Goal: Information Seeking & Learning: Learn about a topic

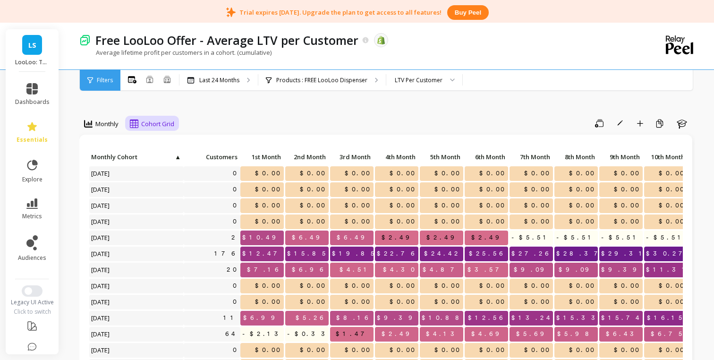
scroll to position [21, 0]
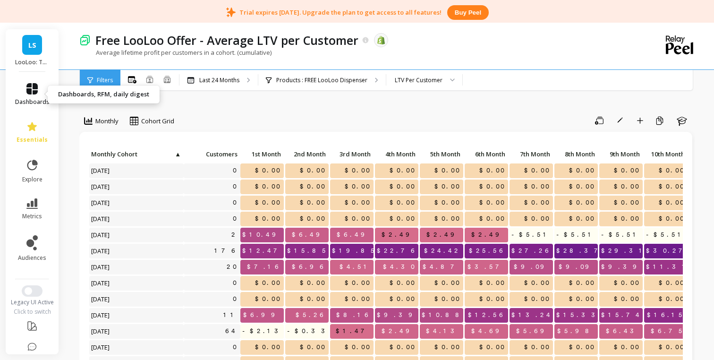
click at [31, 101] on span "dashboards" at bounding box center [32, 102] width 34 height 8
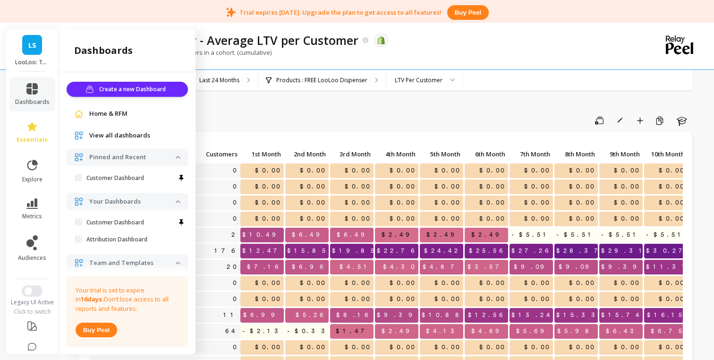
click at [108, 139] on span "View all dashboards" at bounding box center [119, 135] width 61 height 9
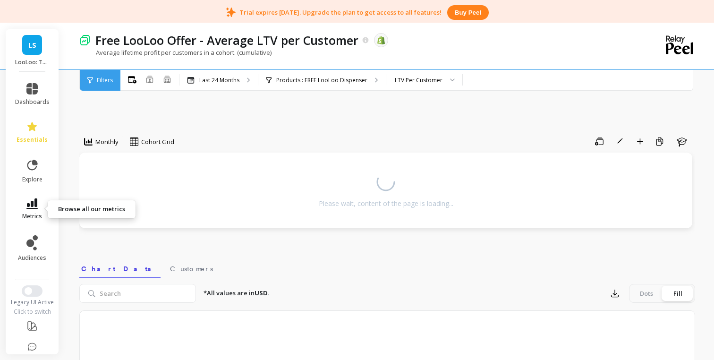
click at [31, 206] on icon at bounding box center [31, 203] width 11 height 10
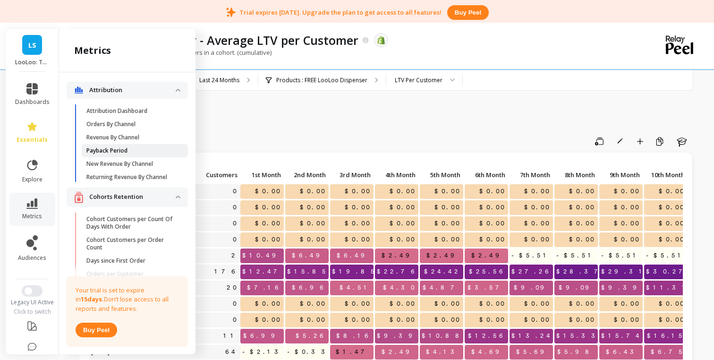
click at [125, 150] on p "Payback Period" at bounding box center [106, 151] width 41 height 8
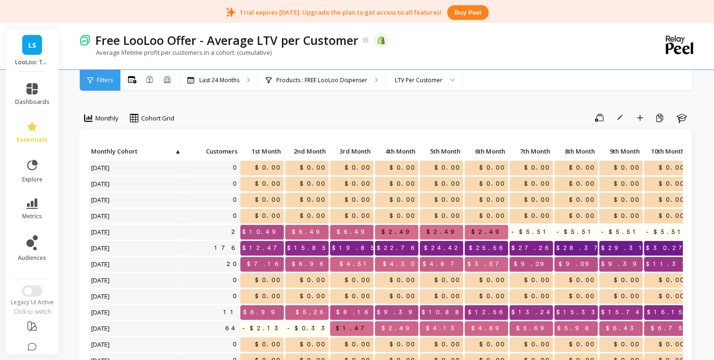
scroll to position [31, 0]
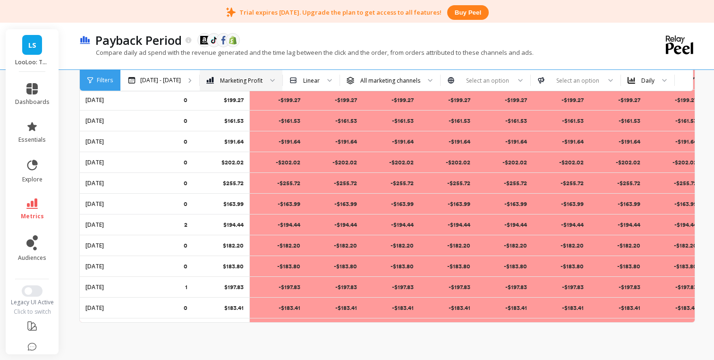
scroll to position [1843, 1193]
click at [230, 81] on div "Marketing Profit" at bounding box center [241, 80] width 43 height 9
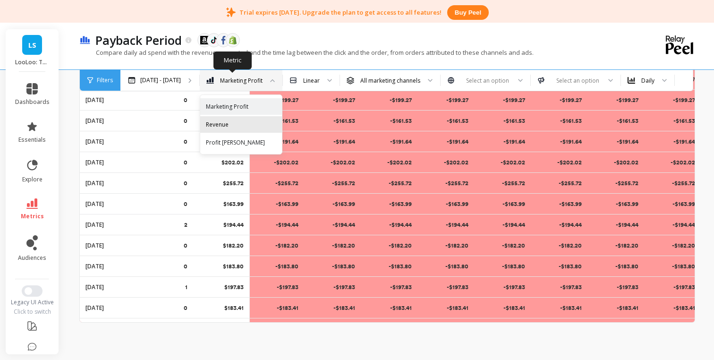
click at [230, 118] on div "Revenue" at bounding box center [241, 124] width 82 height 17
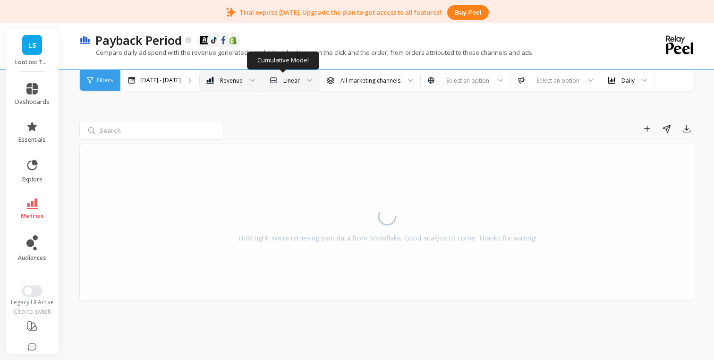
click at [301, 86] on div at bounding box center [306, 80] width 11 height 21
click at [377, 114] on div "Add to Dashboard Share Export Hold tight! We're retrieving your data from Snowf…" at bounding box center [387, 199] width 616 height 299
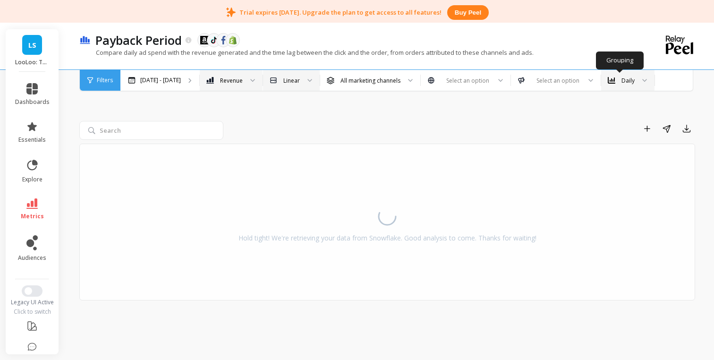
click at [627, 87] on div "Daily" at bounding box center [627, 80] width 53 height 21
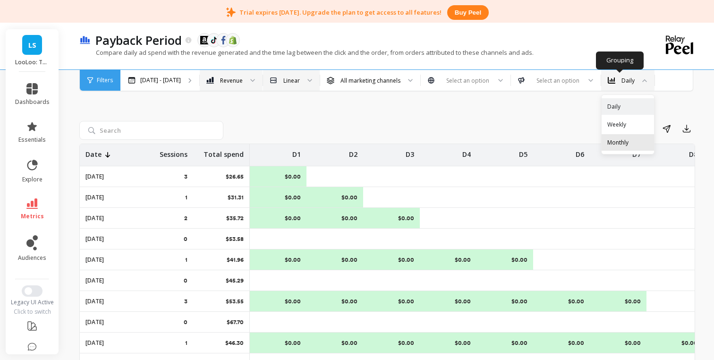
click at [615, 141] on div "Monthly" at bounding box center [627, 142] width 41 height 9
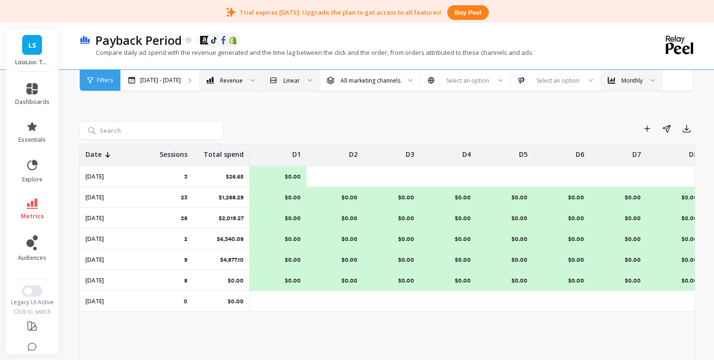
click at [208, 92] on div "Add to Dashboard Share Export Date Sessions Total spend D1 D2 D3 D4 D5 D6 D7 D8…" at bounding box center [387, 251] width 616 height 403
click at [220, 82] on div "Revenue" at bounding box center [231, 80] width 23 height 9
click at [220, 142] on div "Profit Margin" at bounding box center [231, 147] width 51 height 18
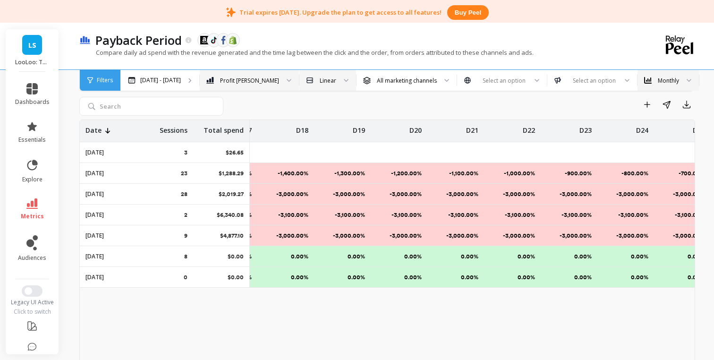
scroll to position [0, 1017]
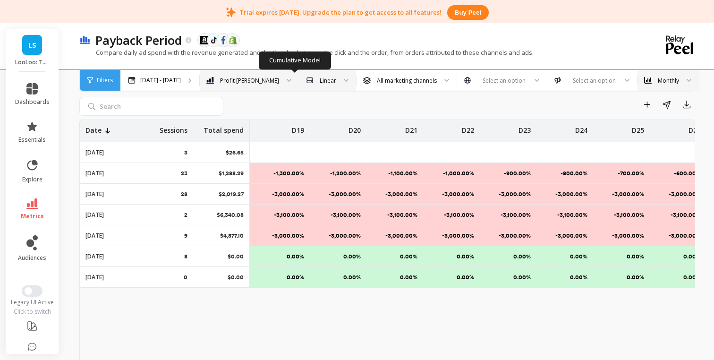
click at [307, 85] on div "Linear" at bounding box center [322, 80] width 30 height 11
click at [300, 119] on div "First touch" at bounding box center [328, 124] width 56 height 17
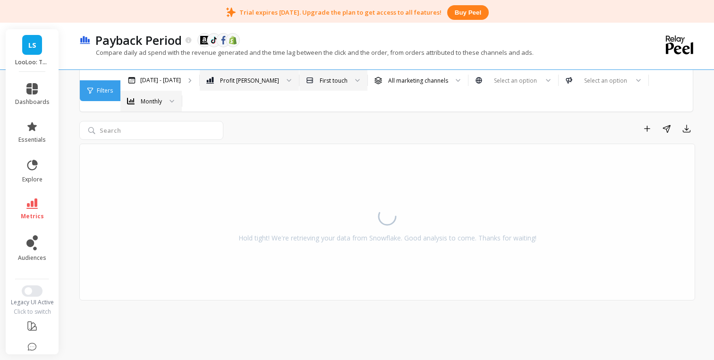
scroll to position [25, 0]
click at [228, 84] on div "Profit Margin" at bounding box center [249, 80] width 59 height 9
click at [171, 74] on div "Apr 1 - Oct 1" at bounding box center [159, 80] width 79 height 21
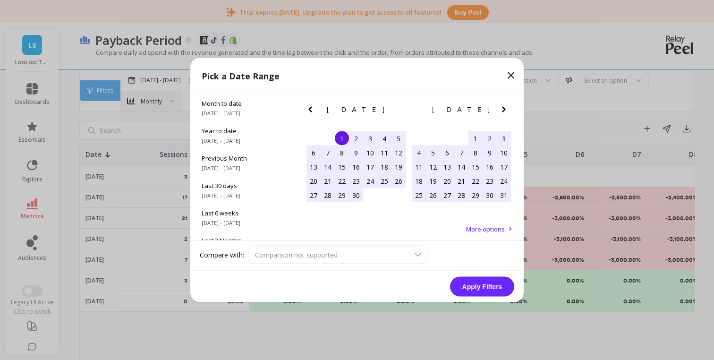
click at [509, 75] on icon at bounding box center [510, 75] width 11 height 11
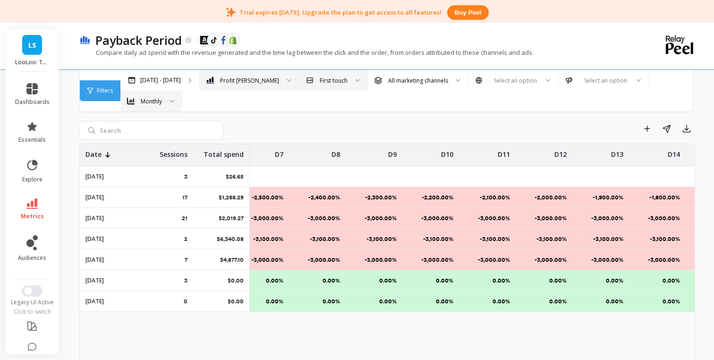
scroll to position [0, 0]
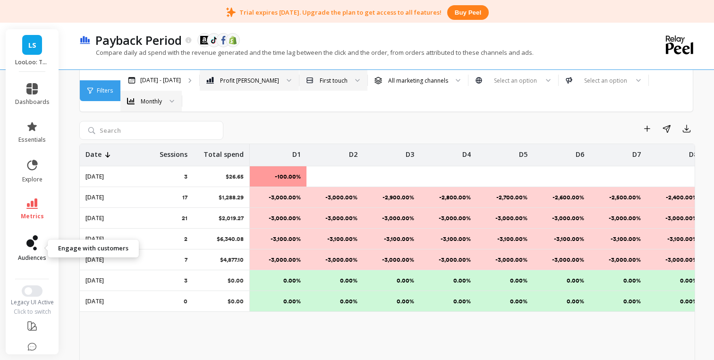
click at [32, 246] on icon at bounding box center [30, 243] width 8 height 8
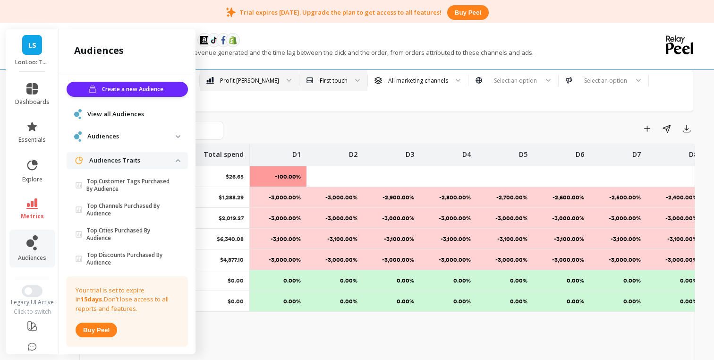
click at [31, 205] on icon at bounding box center [31, 203] width 11 height 10
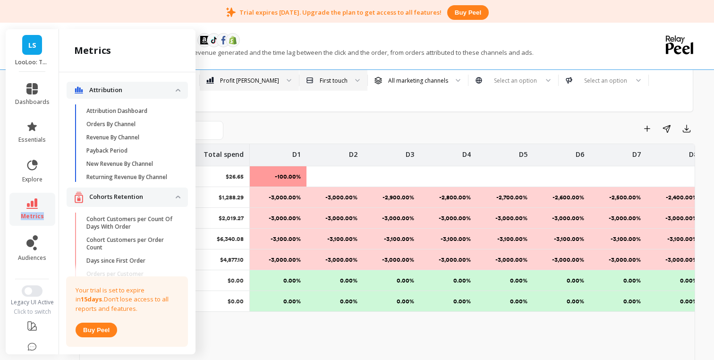
click at [31, 205] on icon at bounding box center [31, 203] width 11 height 10
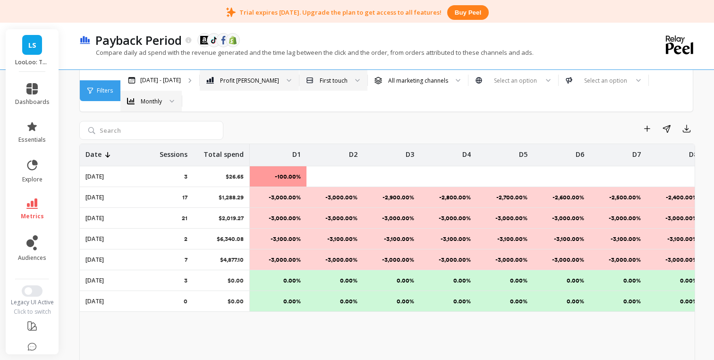
click at [30, 204] on icon at bounding box center [31, 203] width 11 height 10
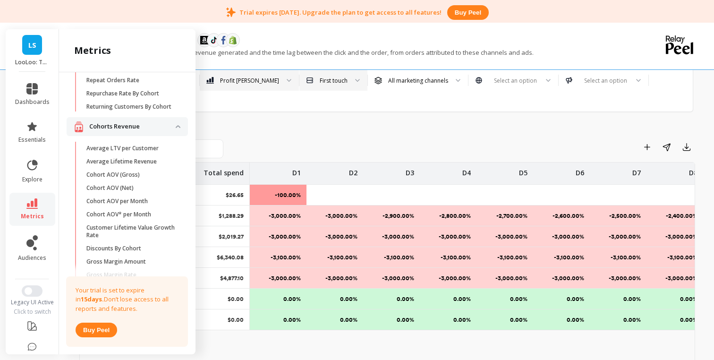
scroll to position [235, 0]
click at [145, 150] on p "Average LTV per Customer" at bounding box center [122, 147] width 72 height 8
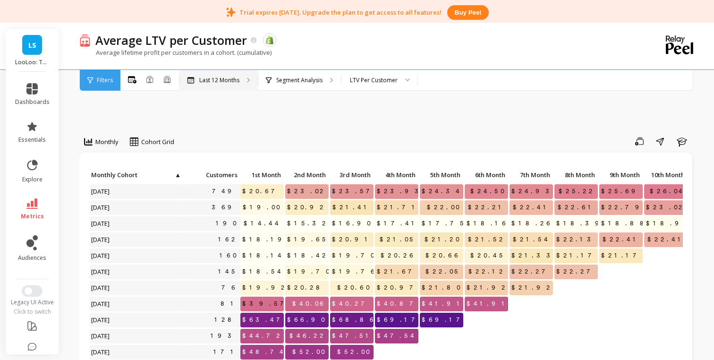
click at [231, 82] on p "Last 12 Months" at bounding box center [219, 81] width 40 height 8
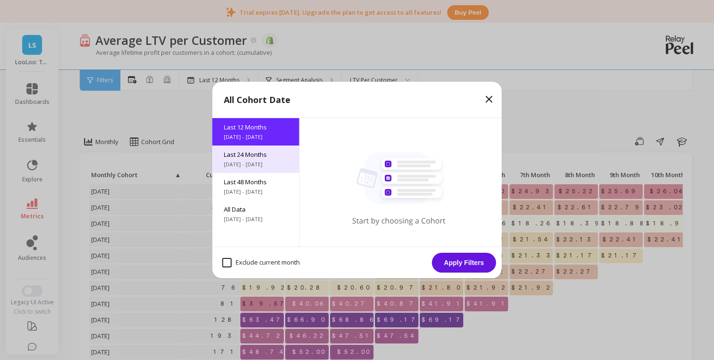
click at [256, 158] on span "Last 24 Months" at bounding box center [256, 154] width 64 height 9
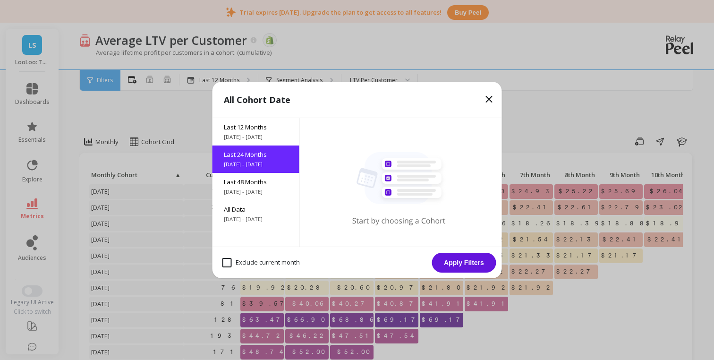
click at [456, 265] on button "Apply Filters" at bounding box center [464, 263] width 64 height 20
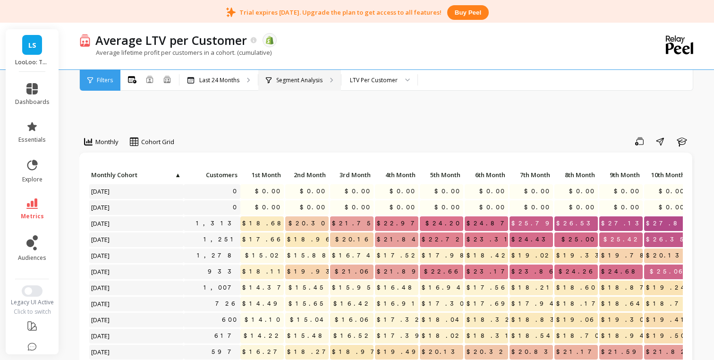
click at [294, 81] on p "Segment Analysis" at bounding box center [299, 81] width 46 height 8
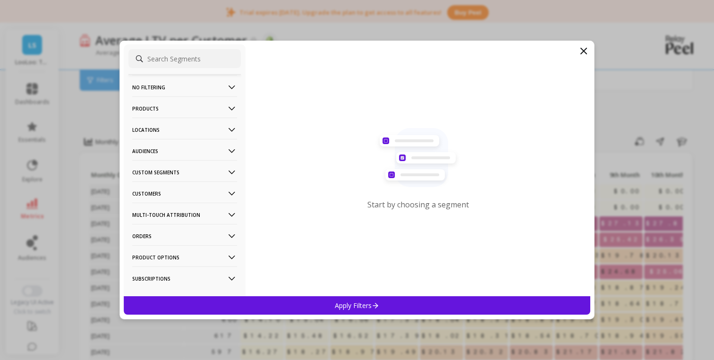
click at [584, 54] on icon at bounding box center [583, 50] width 11 height 11
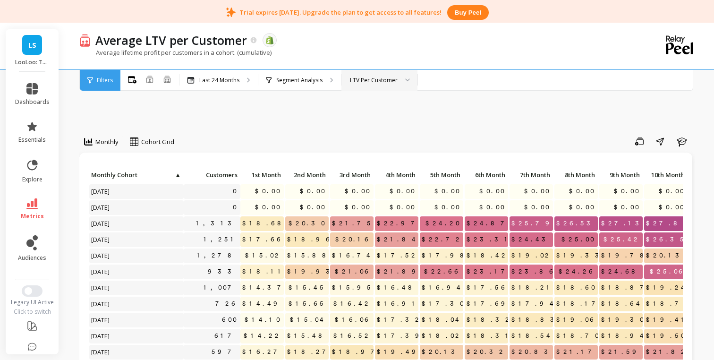
click at [393, 79] on div "LTV Per Customer" at bounding box center [374, 80] width 48 height 9
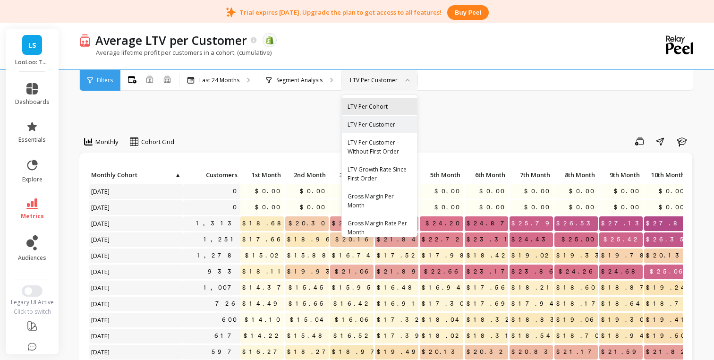
click at [390, 104] on div "LTV Per Cohort" at bounding box center [380, 106] width 64 height 9
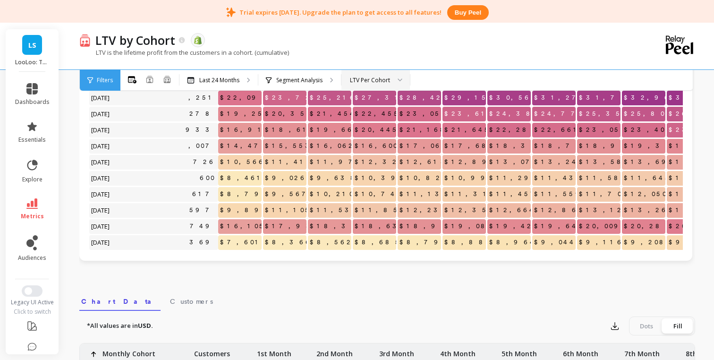
scroll to position [3, 22]
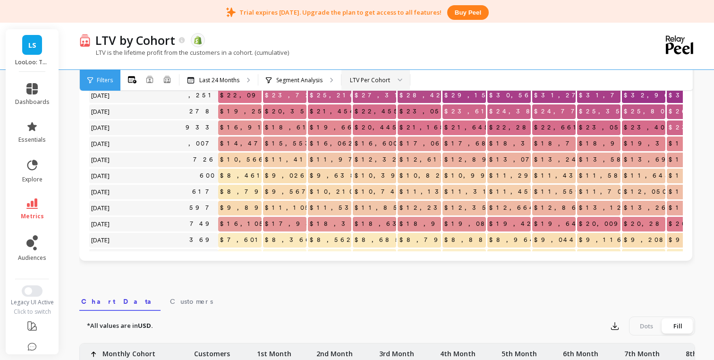
click at [385, 82] on div "LTV Per Cohort" at bounding box center [370, 80] width 40 height 9
click at [236, 74] on div "Last 24 Months" at bounding box center [218, 80] width 78 height 21
click at [37, 206] on icon at bounding box center [31, 203] width 11 height 10
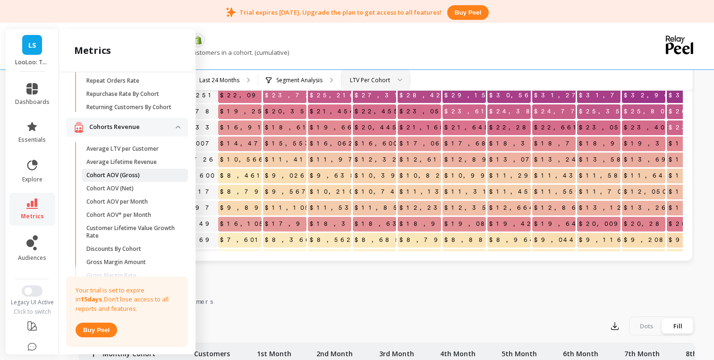
scroll to position [236, 0]
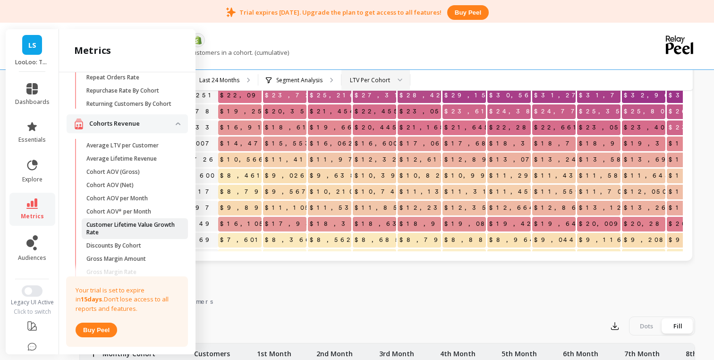
click at [118, 221] on p "Customer Lifetime Value Growth Rate" at bounding box center [131, 228] width 90 height 15
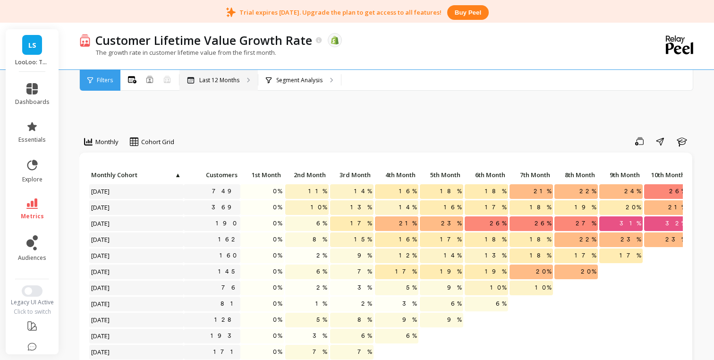
click at [228, 81] on p "Last 12 Months" at bounding box center [219, 81] width 40 height 8
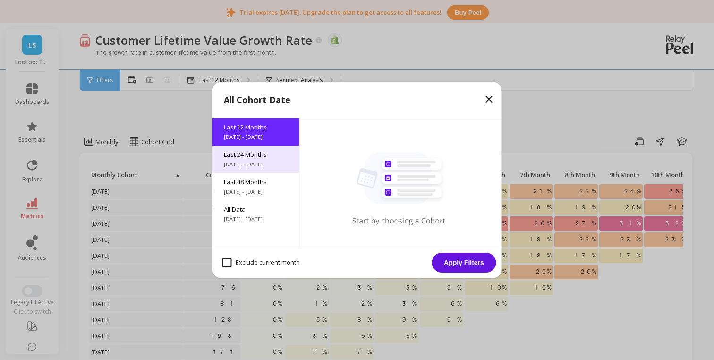
click at [252, 163] on span "10/2/2023 - 10/2/2025" at bounding box center [256, 165] width 64 height 8
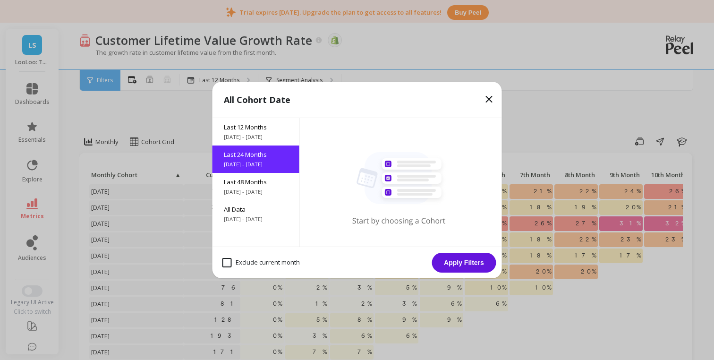
click at [458, 258] on button "Apply Filters" at bounding box center [464, 263] width 64 height 20
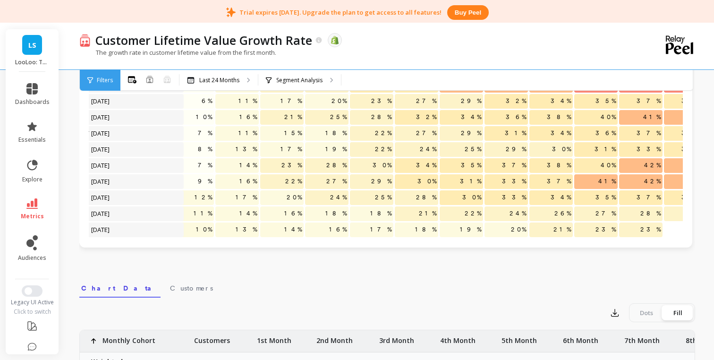
scroll to position [0, 134]
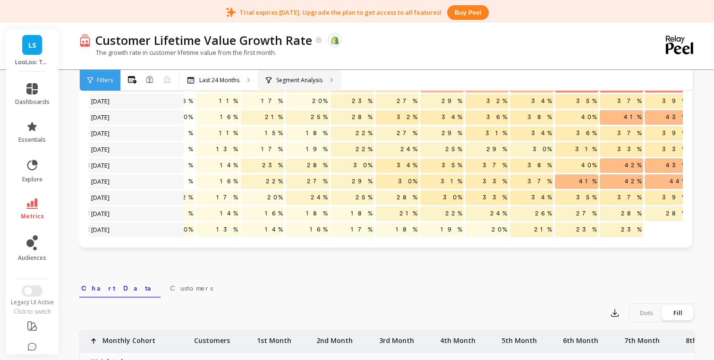
click at [305, 84] on div "Segment Analysis" at bounding box center [299, 80] width 83 height 21
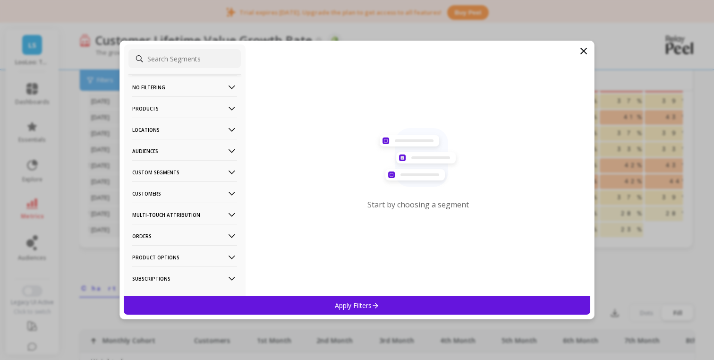
click at [585, 44] on div "Start by choosing a segment" at bounding box center [418, 170] width 345 height 252
click at [585, 48] on icon at bounding box center [583, 50] width 11 height 11
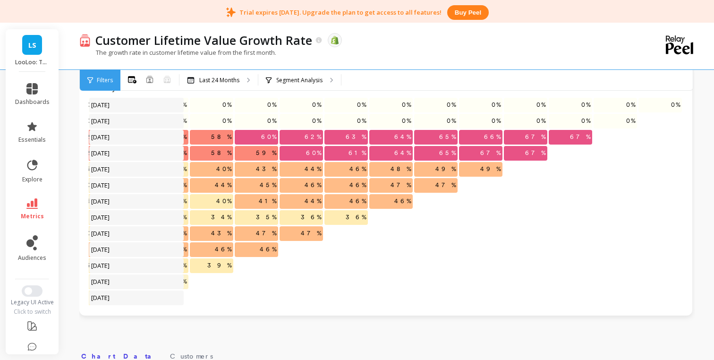
scroll to position [0, 0]
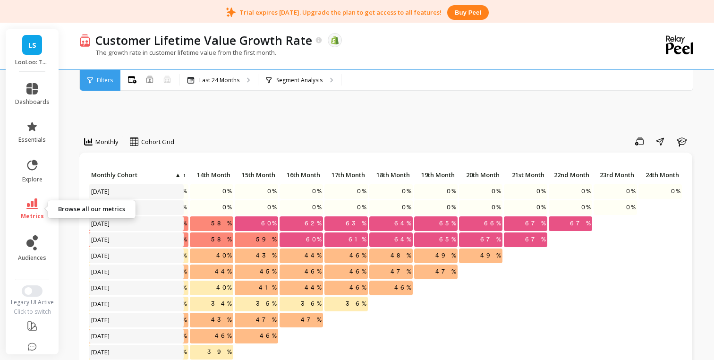
click at [36, 212] on link "metrics" at bounding box center [32, 209] width 34 height 22
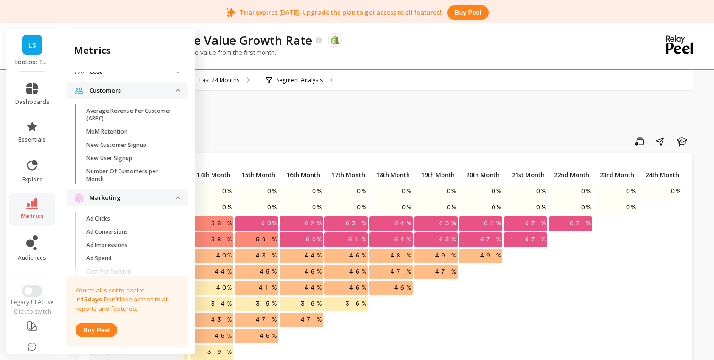
scroll to position [632, 0]
drag, startPoint x: 137, startPoint y: 113, endPoint x: 146, endPoint y: 116, distance: 9.4
click at [146, 116] on p "Average Revenue Per Customer (ARPC)" at bounding box center [131, 113] width 90 height 15
click at [146, 116] on div "Attribution Attribution Dashboard Orders By Channel Revenue By Channel Payback …" at bounding box center [127, 211] width 137 height 278
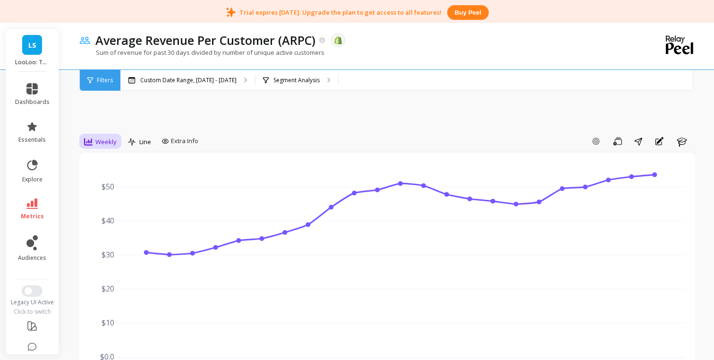
click at [117, 138] on div "Weekly" at bounding box center [100, 142] width 38 height 16
click at [114, 215] on div "Monthly" at bounding box center [114, 217] width 54 height 9
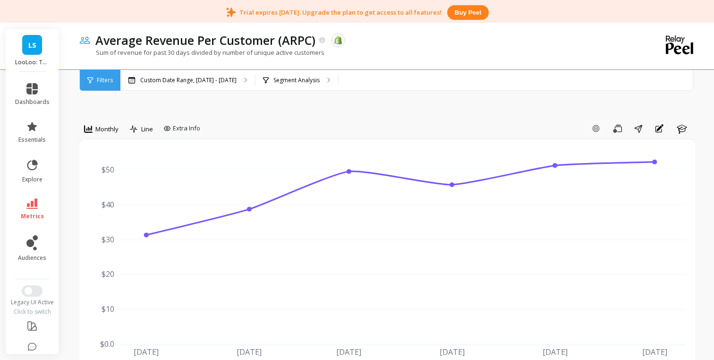
scroll to position [20, 0]
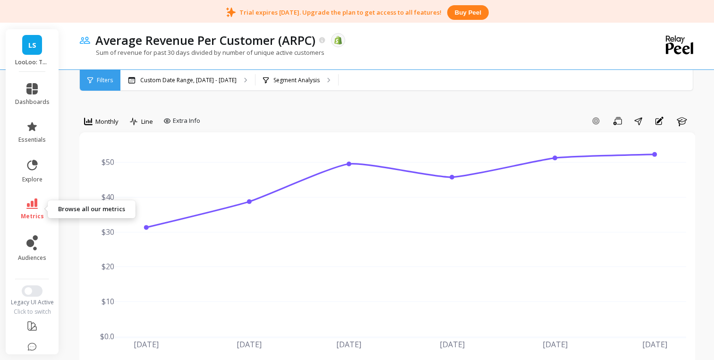
click at [41, 207] on link "metrics" at bounding box center [32, 209] width 34 height 22
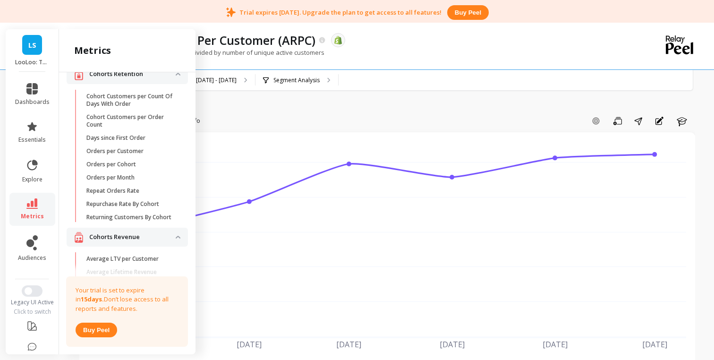
scroll to position [0, 0]
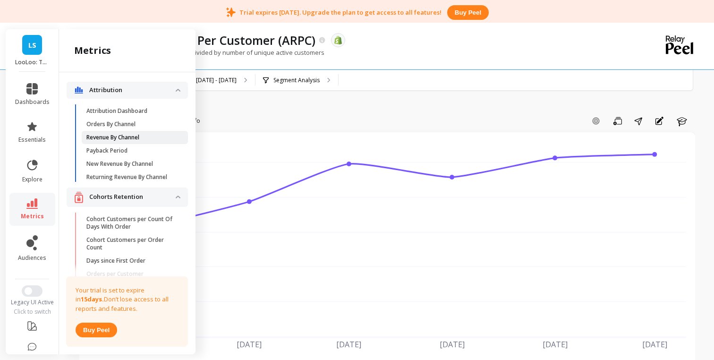
click at [145, 137] on span "Revenue By Channel" at bounding box center [131, 138] width 90 height 8
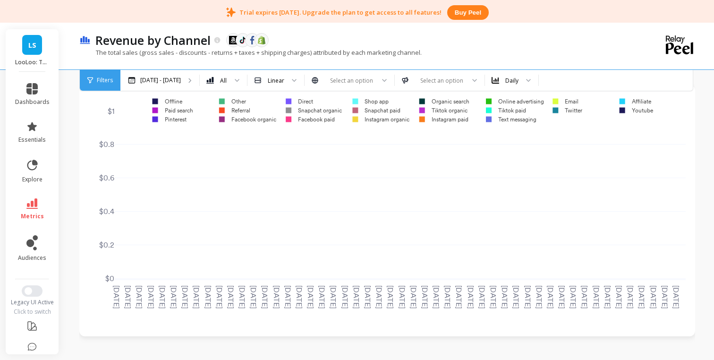
scroll to position [28, 0]
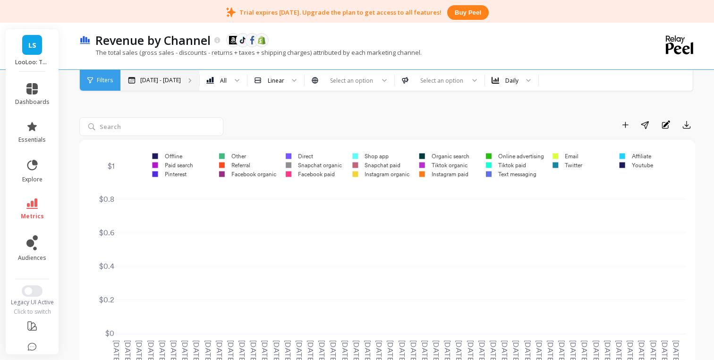
click at [162, 82] on p "[DATE] - [DATE]" at bounding box center [160, 81] width 41 height 8
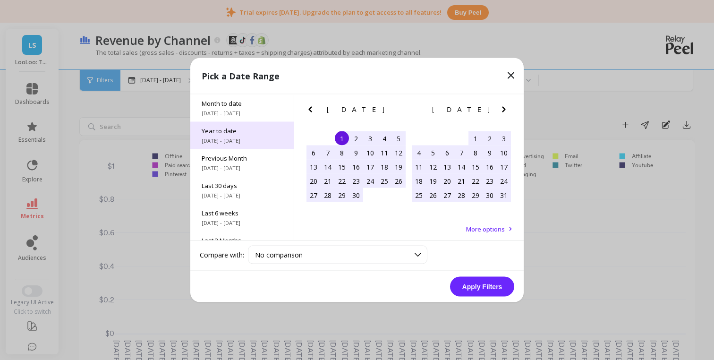
click at [263, 140] on span "[DATE] - [DATE]" at bounding box center [242, 141] width 81 height 8
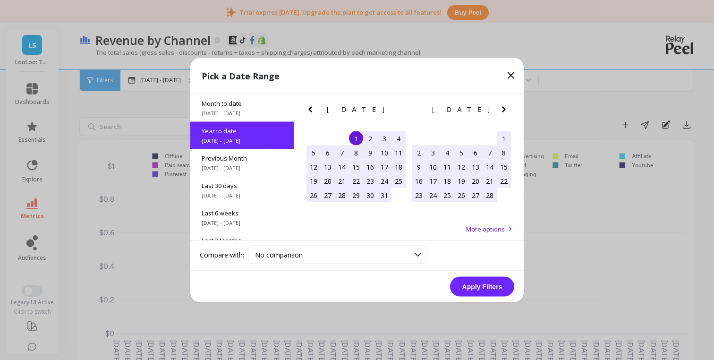
click at [479, 286] on button "Apply Filters" at bounding box center [482, 287] width 64 height 20
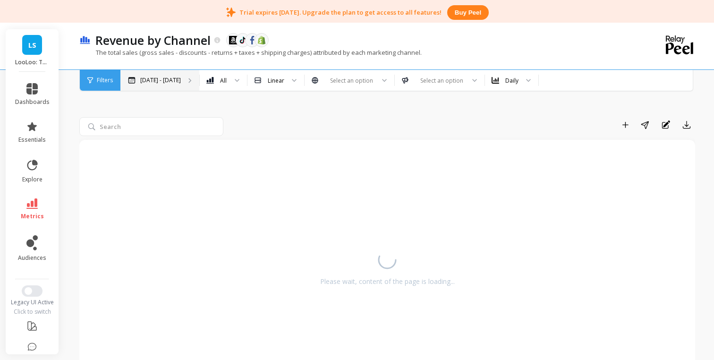
click at [145, 81] on p "Jan 1 - Oct 1" at bounding box center [160, 81] width 41 height 8
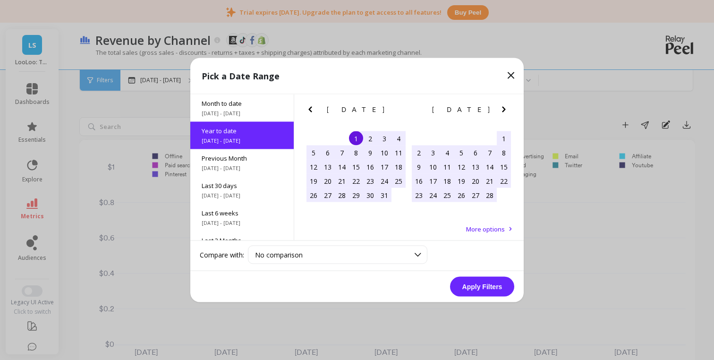
click at [511, 81] on div "Pick a Date Range" at bounding box center [356, 76] width 333 height 36
click at [512, 78] on icon at bounding box center [510, 75] width 11 height 11
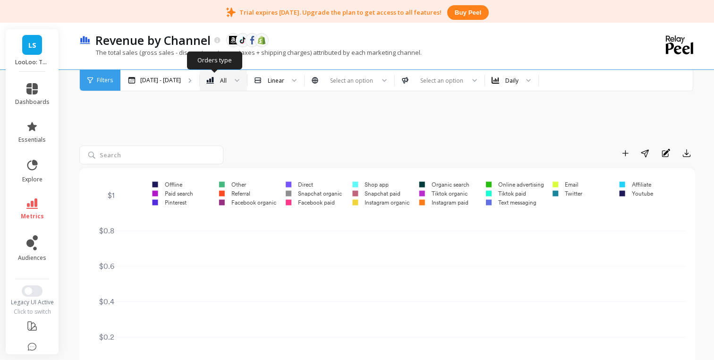
click at [228, 87] on div at bounding box center [233, 80] width 11 height 21
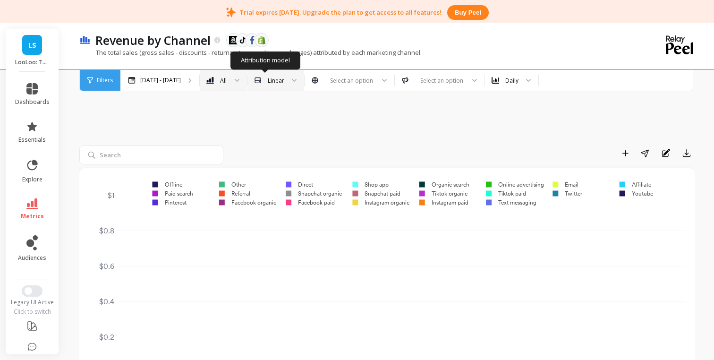
click at [285, 79] on div at bounding box center [290, 80] width 11 height 21
click at [274, 100] on div "Linear" at bounding box center [276, 106] width 56 height 17
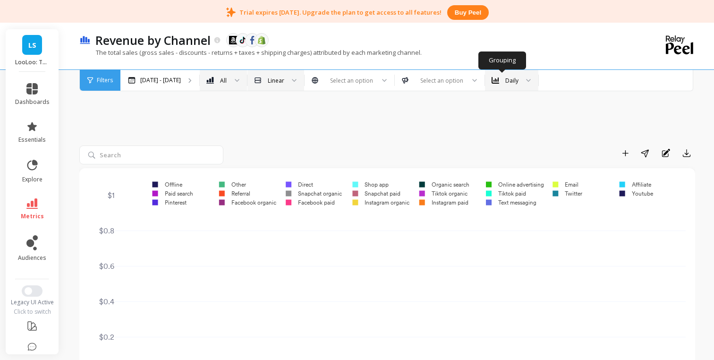
click at [501, 86] on div "Daily" at bounding box center [511, 80] width 53 height 21
click at [505, 140] on div "Monthly" at bounding box center [511, 142] width 41 height 9
click at [35, 211] on link "metrics" at bounding box center [32, 209] width 34 height 22
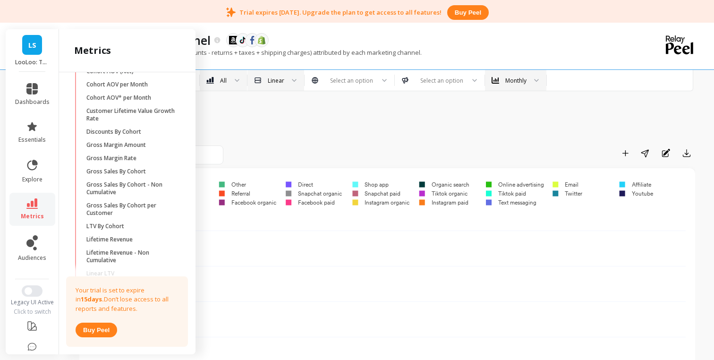
scroll to position [360, 0]
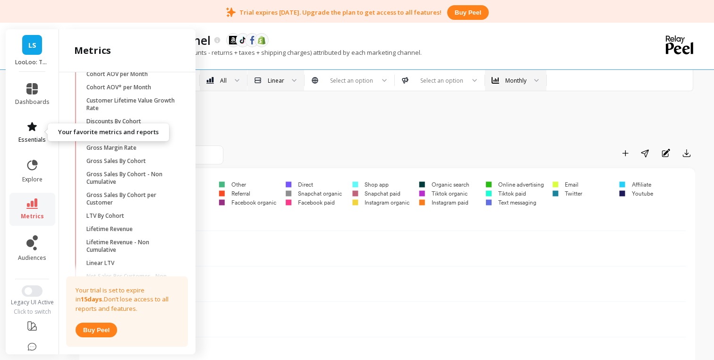
click at [44, 129] on link "essentials" at bounding box center [32, 132] width 34 height 23
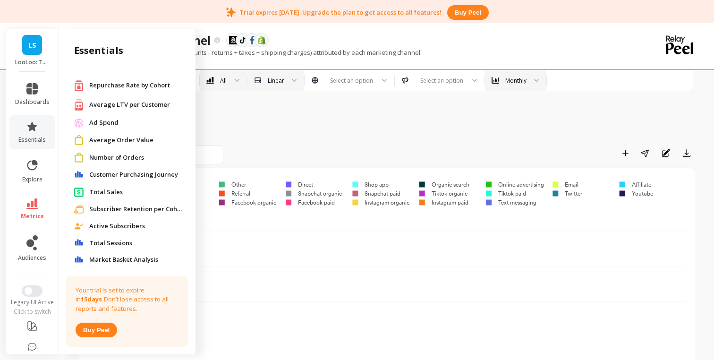
scroll to position [59, 0]
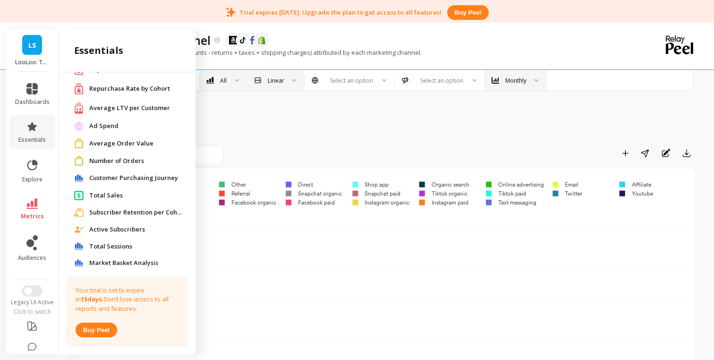
click at [130, 179] on span "Customer Purchasing Journey" at bounding box center [133, 177] width 89 height 9
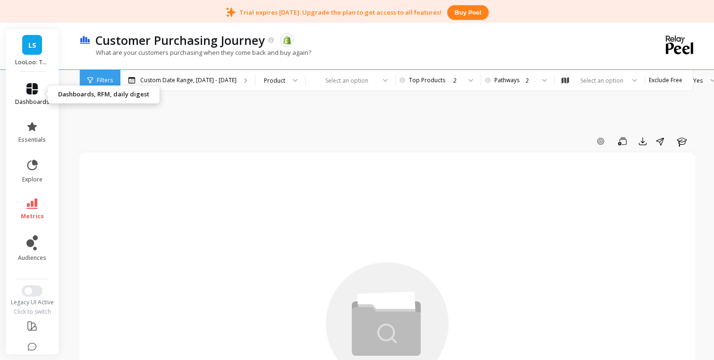
click at [39, 95] on link "dashboards" at bounding box center [32, 94] width 34 height 23
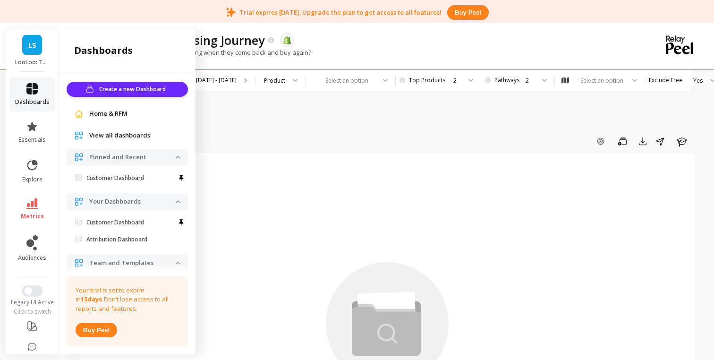
click at [30, 100] on span "dashboards" at bounding box center [32, 102] width 34 height 8
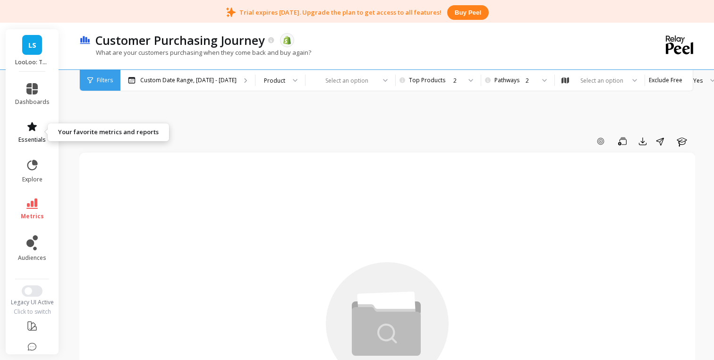
click at [33, 125] on icon at bounding box center [31, 126] width 9 height 9
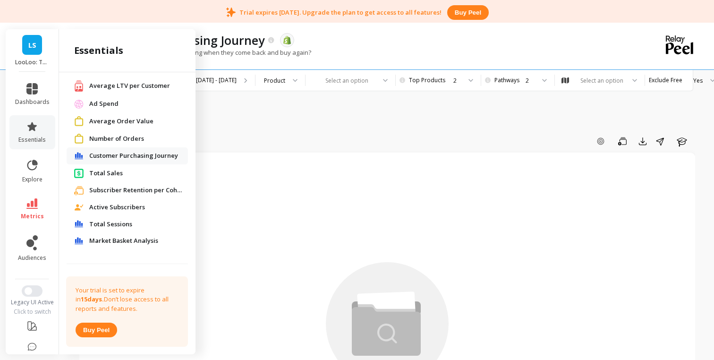
scroll to position [85, 0]
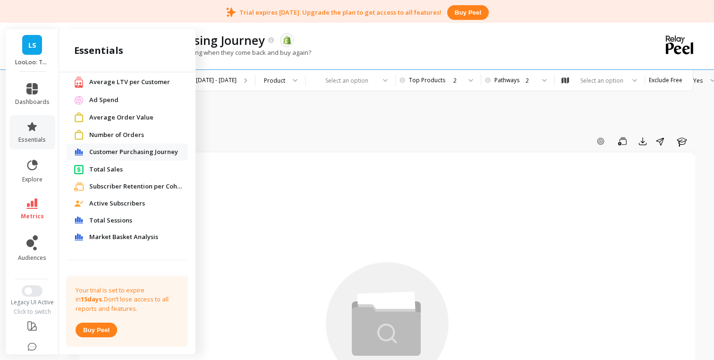
click at [118, 171] on span "Total Sales" at bounding box center [106, 169] width 34 height 9
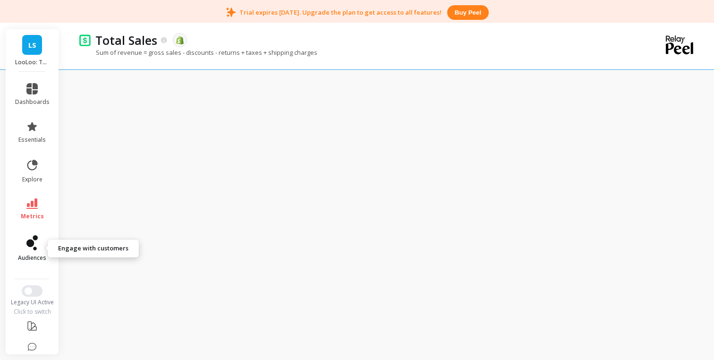
click at [35, 243] on icon at bounding box center [31, 242] width 11 height 15
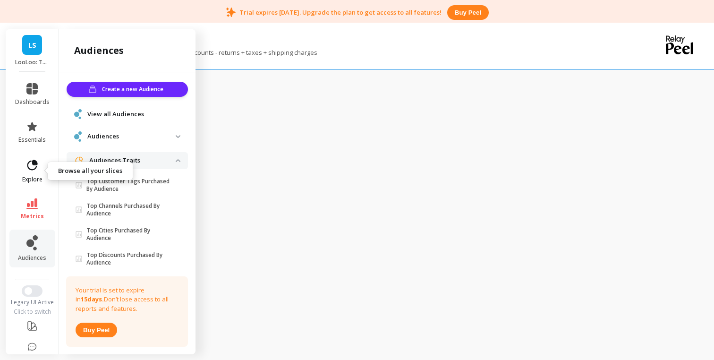
click at [35, 165] on icon at bounding box center [32, 165] width 10 height 10
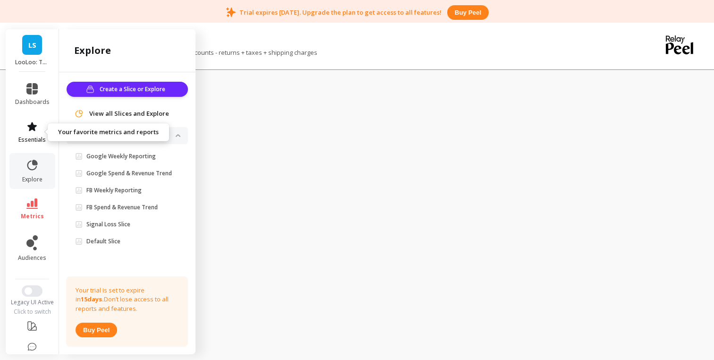
click at [37, 127] on icon at bounding box center [31, 126] width 11 height 11
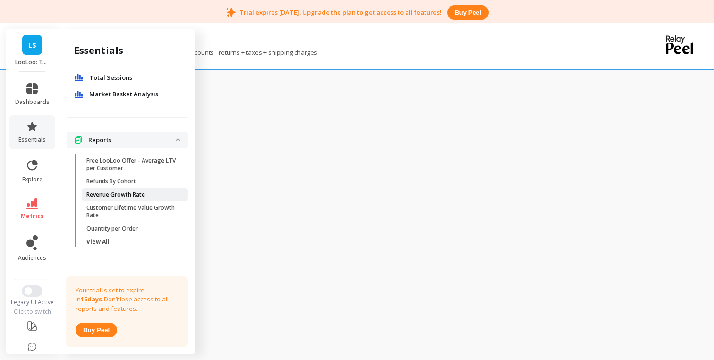
scroll to position [25, 0]
click at [39, 203] on link "metrics" at bounding box center [32, 209] width 34 height 22
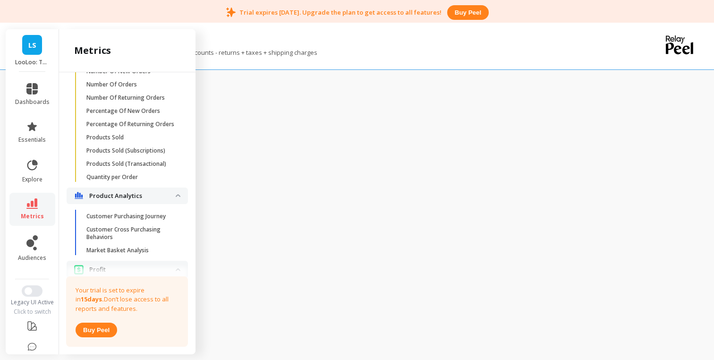
scroll to position [1610, 0]
click at [140, 102] on link "Number Of Returning Orders" at bounding box center [135, 96] width 106 height 13
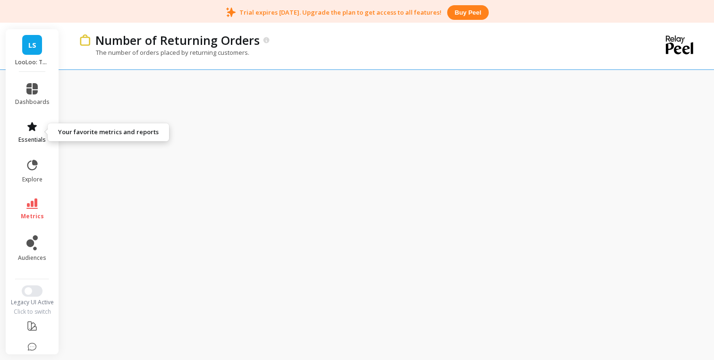
click at [45, 137] on span "essentials" at bounding box center [31, 140] width 27 height 8
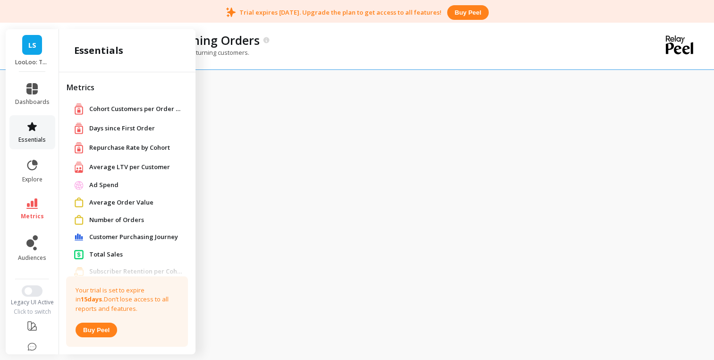
scroll to position [228, 0]
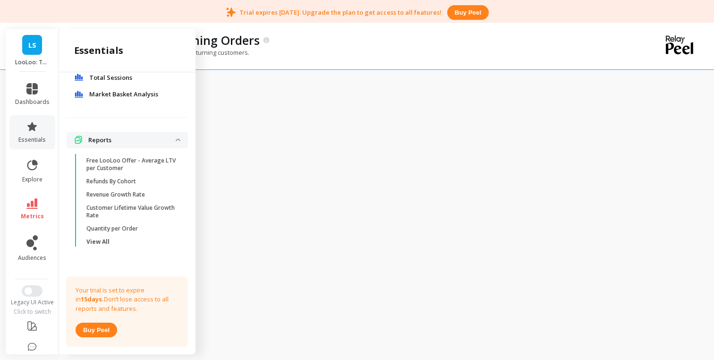
click at [41, 52] on link "LS" at bounding box center [32, 45] width 20 height 20
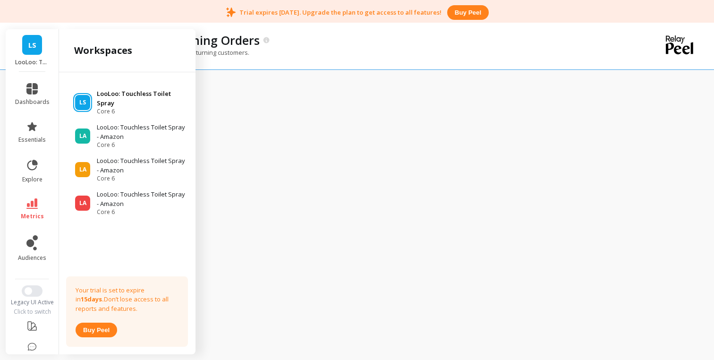
click at [107, 94] on p "LooLoo: Touchless Toilet Spray" at bounding box center [142, 98] width 90 height 18
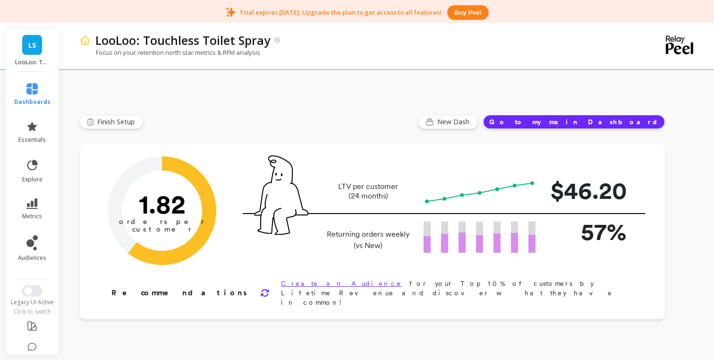
click at [595, 119] on button "Go to my main Dashboard" at bounding box center [574, 122] width 182 height 14
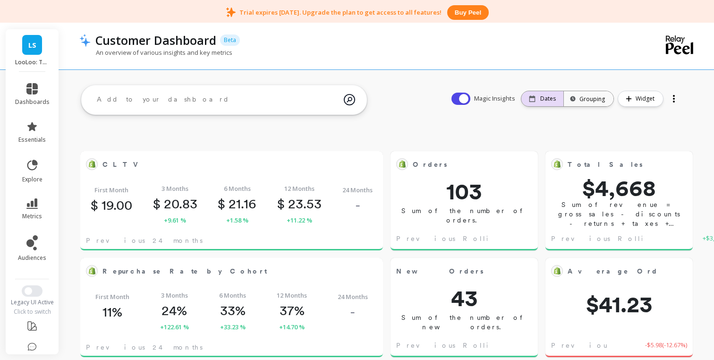
click at [543, 103] on div "Dates" at bounding box center [542, 98] width 42 height 15
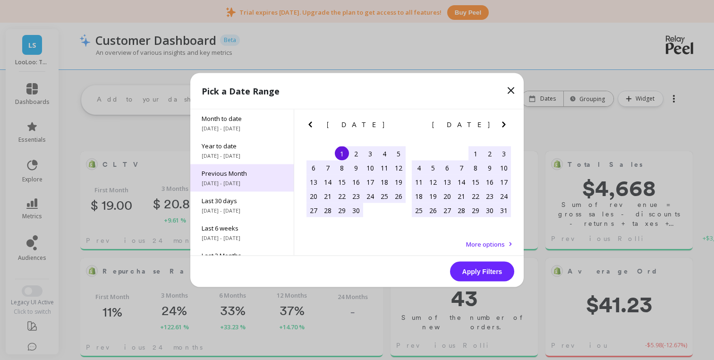
click at [232, 174] on span "Previous Month" at bounding box center [242, 173] width 81 height 9
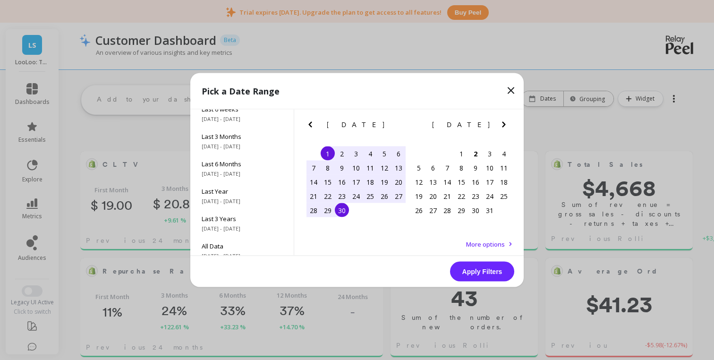
scroll to position [128, 0]
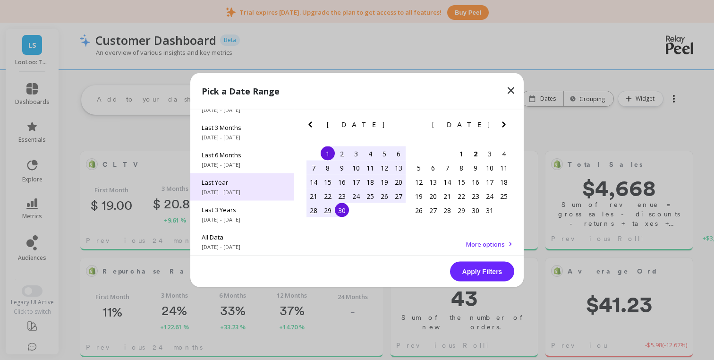
click at [232, 181] on span "Last Year" at bounding box center [242, 182] width 81 height 9
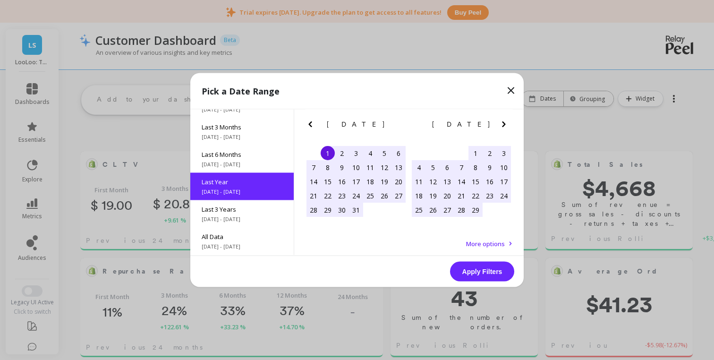
scroll to position [77, 0]
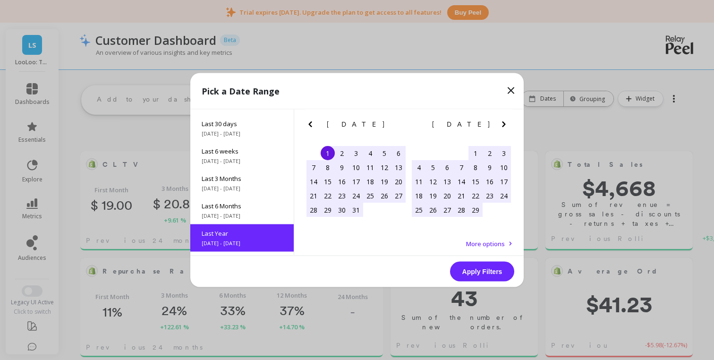
click at [315, 123] on icon "Previous Month" at bounding box center [310, 124] width 11 height 11
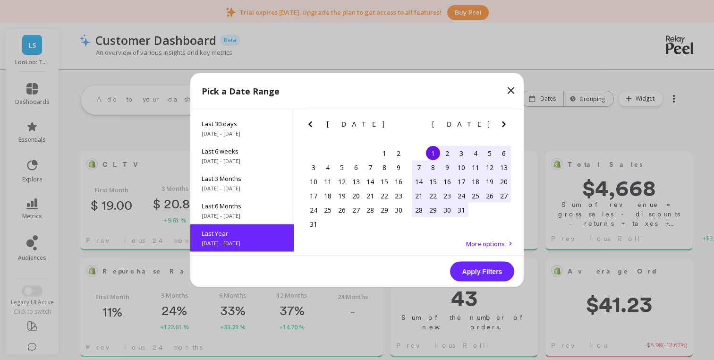
click at [315, 123] on icon "Previous Month" at bounding box center [310, 124] width 11 height 11
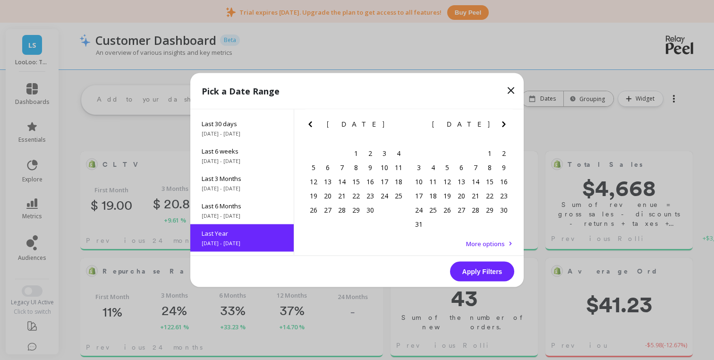
click at [501, 125] on icon "Next Month" at bounding box center [503, 124] width 11 height 11
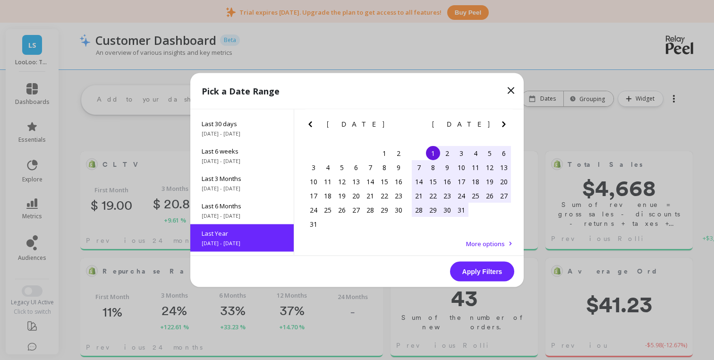
click at [435, 151] on div "1" at bounding box center [433, 153] width 14 height 14
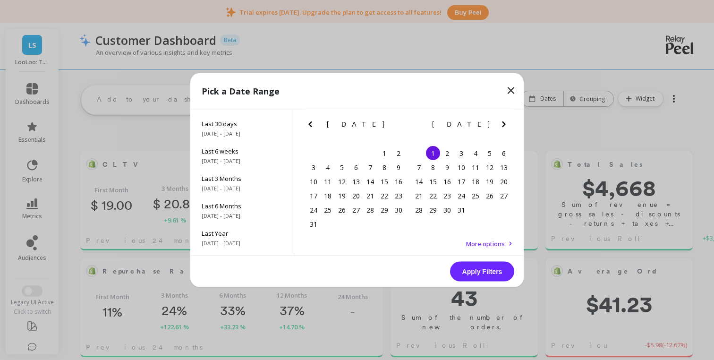
click at [508, 125] on icon "Next Month" at bounding box center [503, 124] width 11 height 11
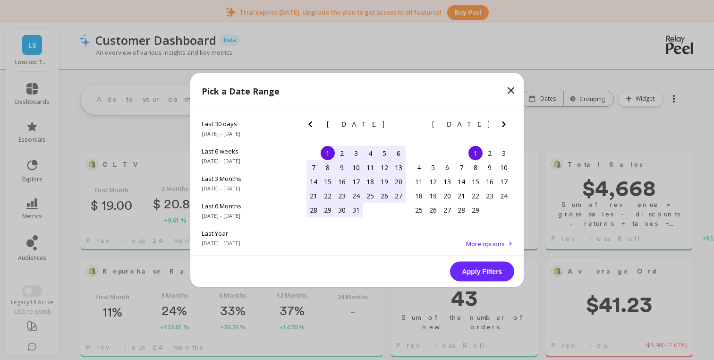
click at [508, 125] on icon "Next Month" at bounding box center [503, 124] width 11 height 11
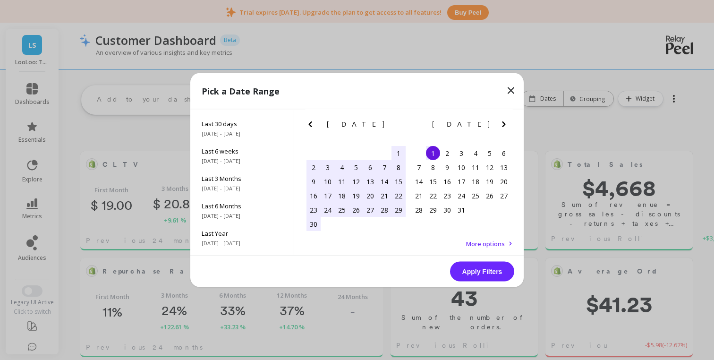
click at [508, 125] on icon "Next Month" at bounding box center [503, 124] width 11 height 11
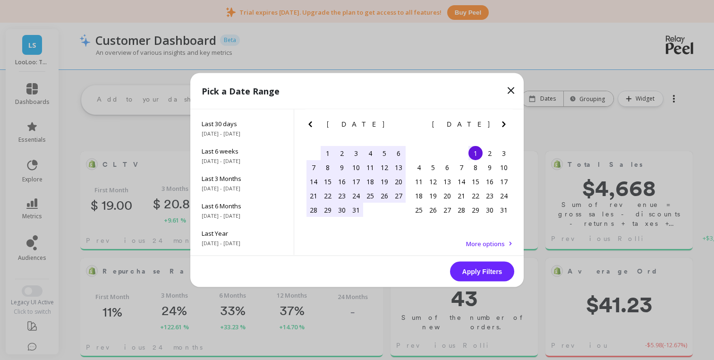
click at [508, 125] on icon "Next Month" at bounding box center [503, 124] width 11 height 11
click at [445, 154] on div "1" at bounding box center [447, 153] width 14 height 14
click at [458, 266] on button "Apply Filters" at bounding box center [482, 272] width 64 height 20
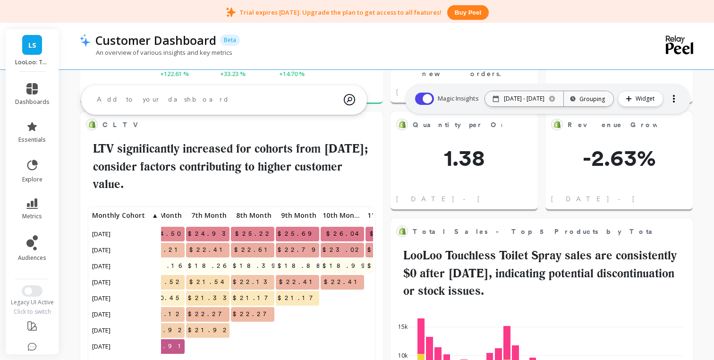
scroll to position [0, 0]
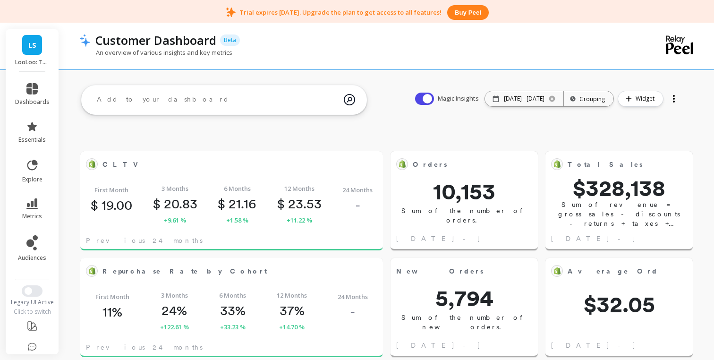
click at [279, 106] on textarea at bounding box center [216, 100] width 255 height 26
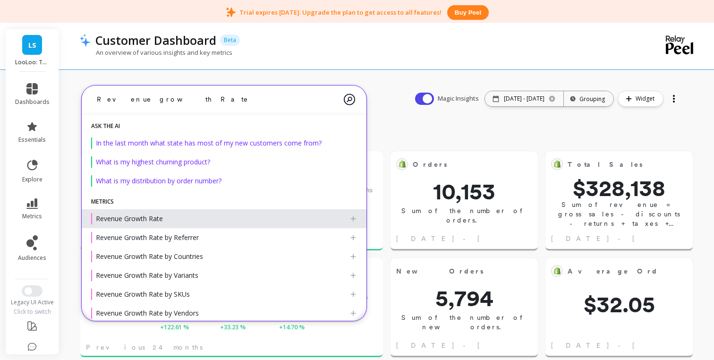
type textarea "Revenue growth Rate"
click at [191, 219] on div "Revenue Growth Rate" at bounding box center [220, 218] width 258 height 11
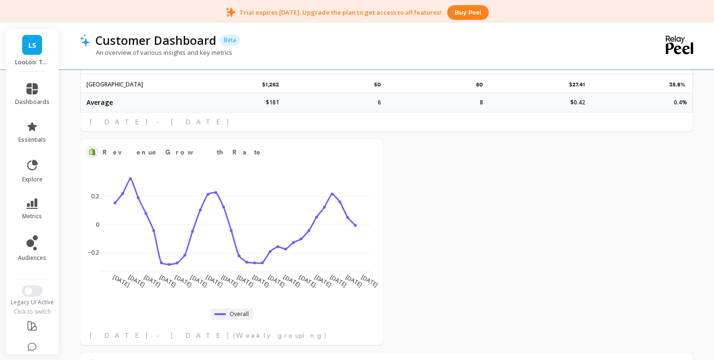
scroll to position [1931, 0]
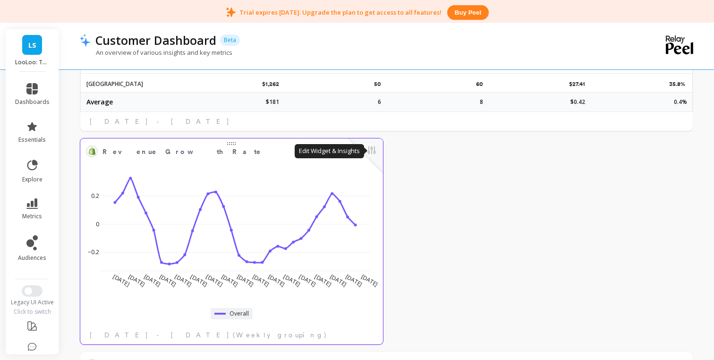
click at [371, 152] on button at bounding box center [371, 151] width 11 height 13
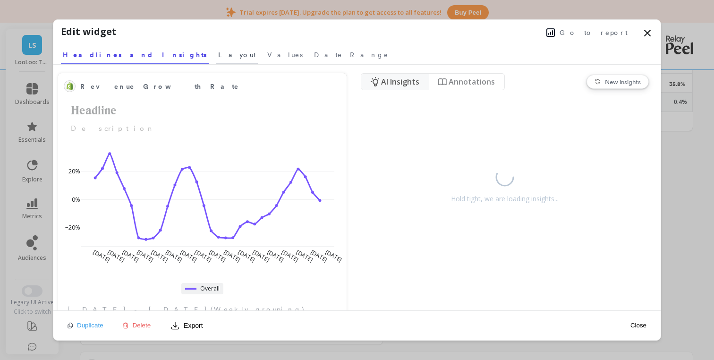
click at [218, 56] on span "Layout" at bounding box center [237, 54] width 38 height 9
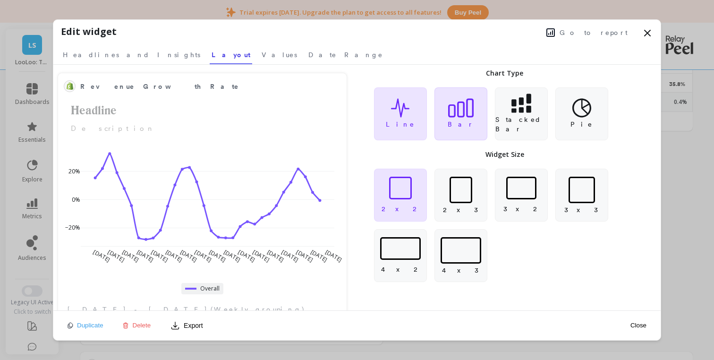
click at [456, 124] on p "Bar" at bounding box center [461, 123] width 26 height 9
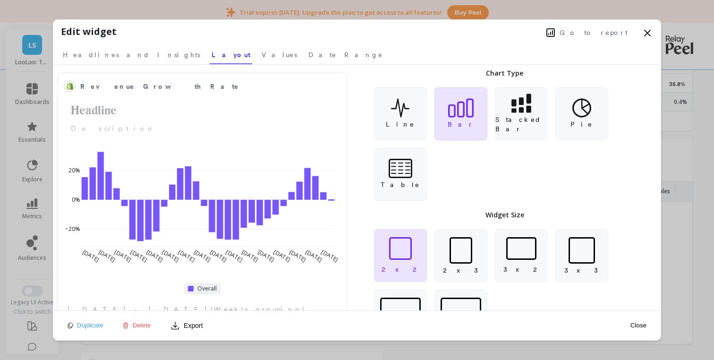
scroll to position [260, 283]
click at [508, 119] on p "Stacked Bar" at bounding box center [521, 124] width 52 height 19
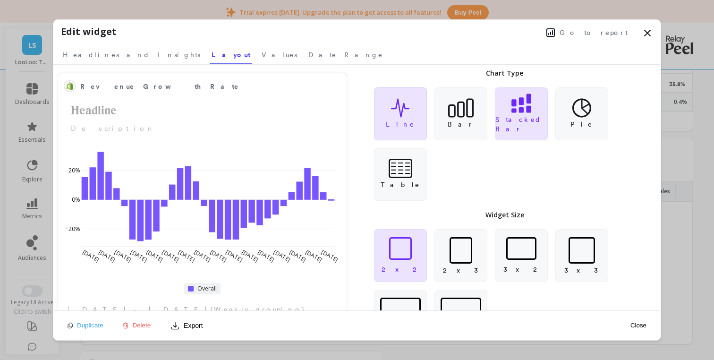
click at [410, 119] on div "Line" at bounding box center [400, 113] width 53 height 53
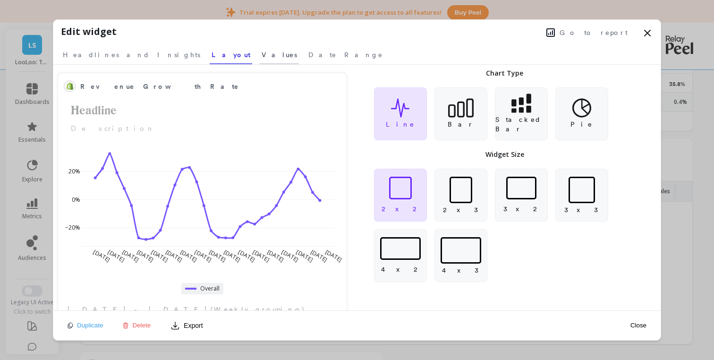
click at [262, 55] on span "Values" at bounding box center [279, 54] width 35 height 9
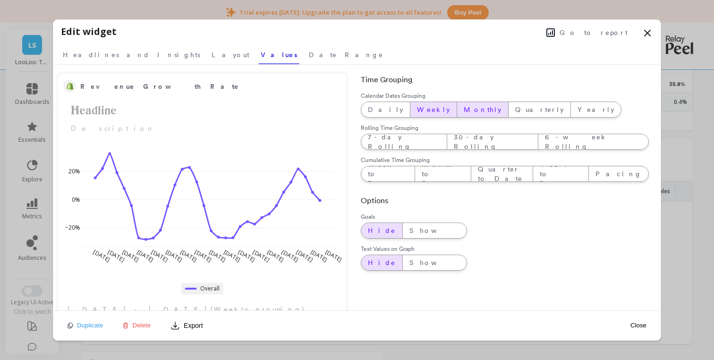
click at [464, 112] on span "Monthly" at bounding box center [483, 109] width 38 height 9
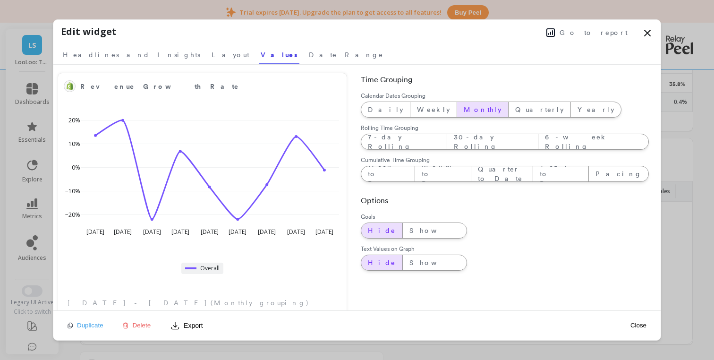
click at [632, 321] on button "Close" at bounding box center [639, 325] width 22 height 8
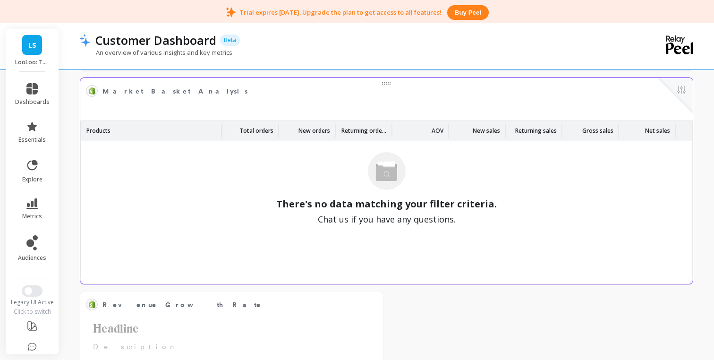
scroll to position [2116, 0]
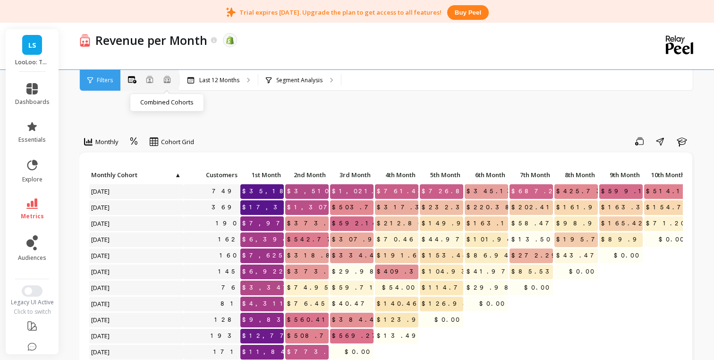
click at [171, 81] on icon at bounding box center [167, 79] width 9 height 8
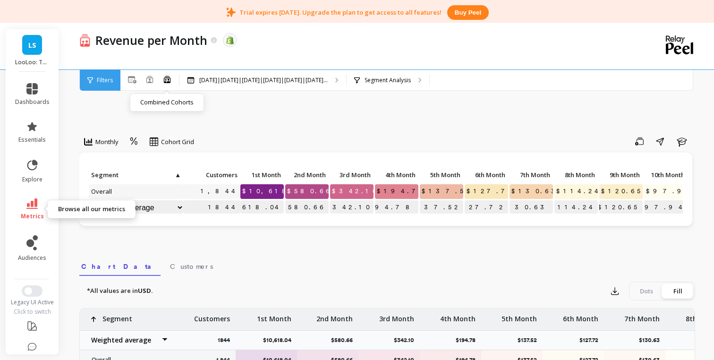
click at [39, 213] on span "metrics" at bounding box center [32, 217] width 23 height 8
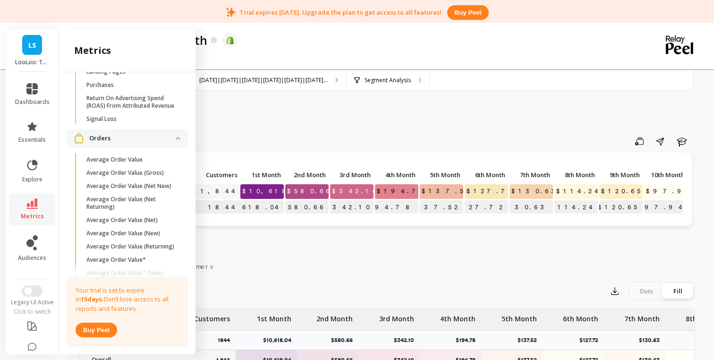
scroll to position [1306, 0]
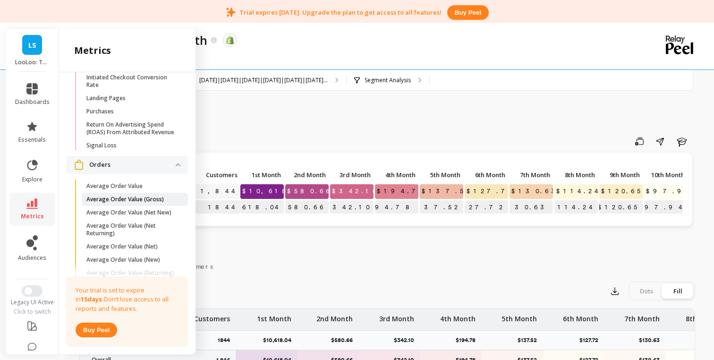
click at [114, 201] on p "Average Order Value (Gross)" at bounding box center [124, 200] width 77 height 8
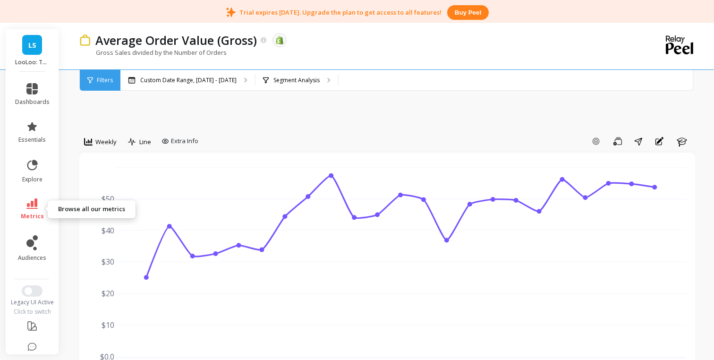
click at [29, 207] on icon at bounding box center [31, 203] width 11 height 10
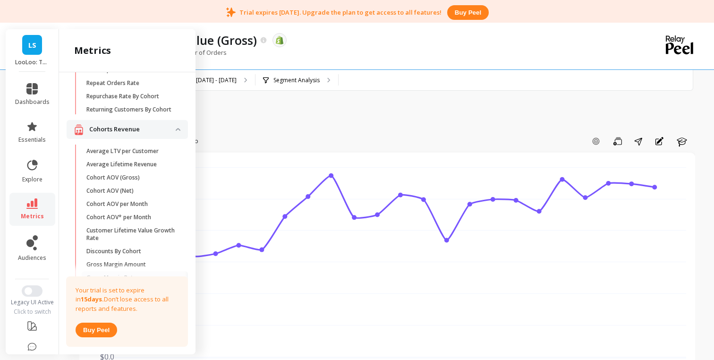
scroll to position [221, 0]
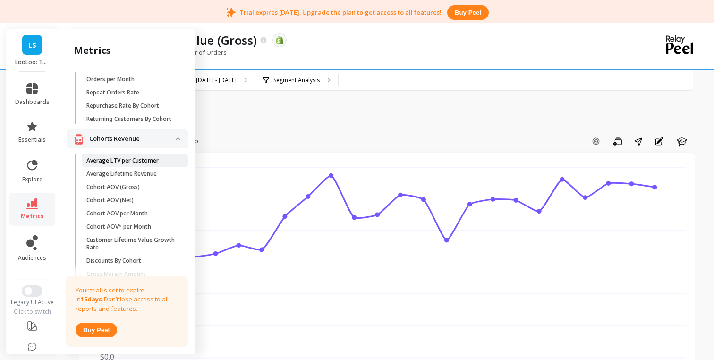
click at [120, 161] on p "Average LTV per Customer" at bounding box center [122, 161] width 72 height 8
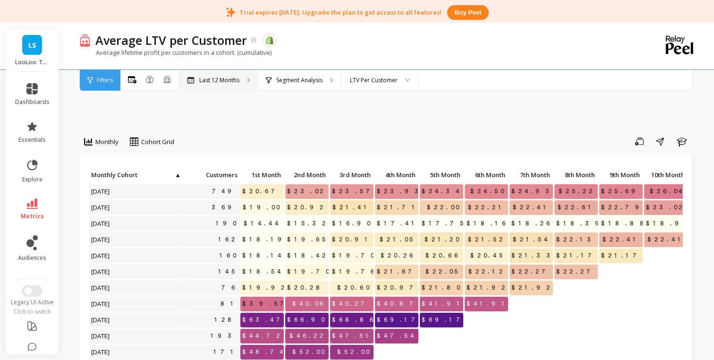
click at [214, 79] on p "Last 12 Months" at bounding box center [219, 81] width 40 height 8
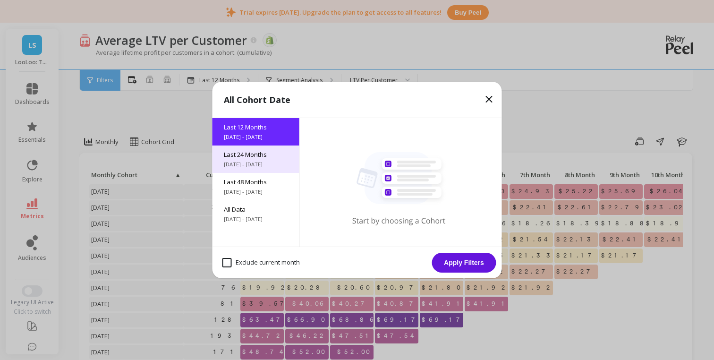
click at [255, 169] on div "Last 24 Months [DATE] - [DATE]" at bounding box center [256, 158] width 87 height 27
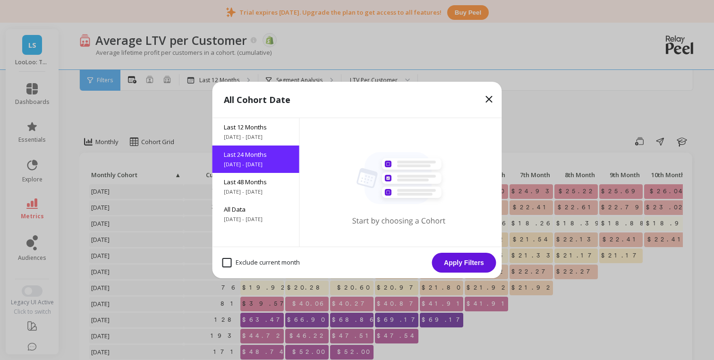
click at [473, 261] on button "Apply Filters" at bounding box center [464, 263] width 64 height 20
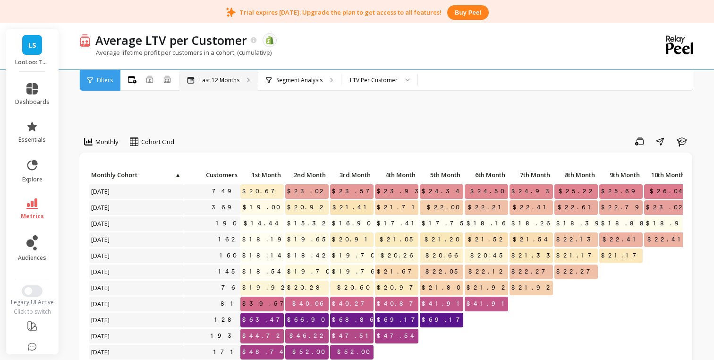
click at [219, 86] on div "Last 12 Months" at bounding box center [218, 80] width 78 height 21
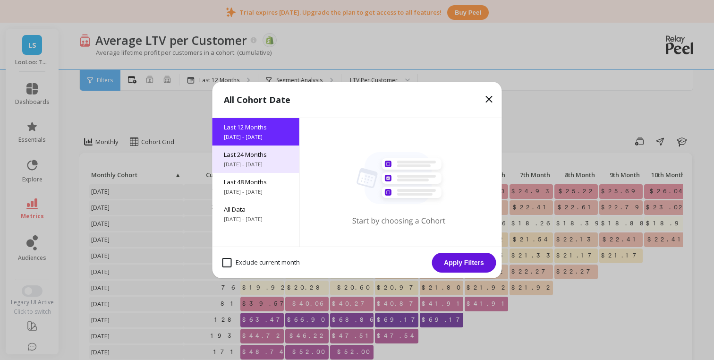
click at [248, 166] on span "[DATE] - [DATE]" at bounding box center [256, 165] width 64 height 8
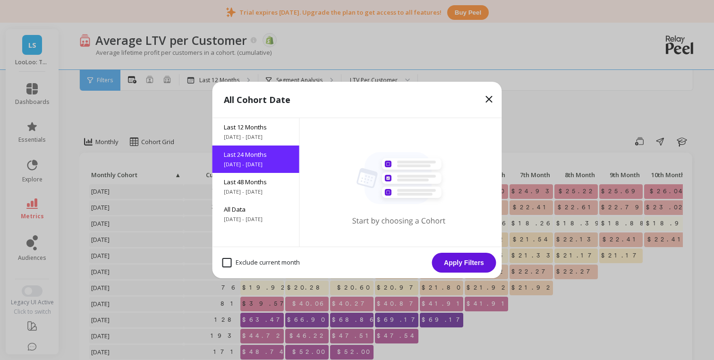
click at [461, 269] on button "Apply Filters" at bounding box center [464, 263] width 64 height 20
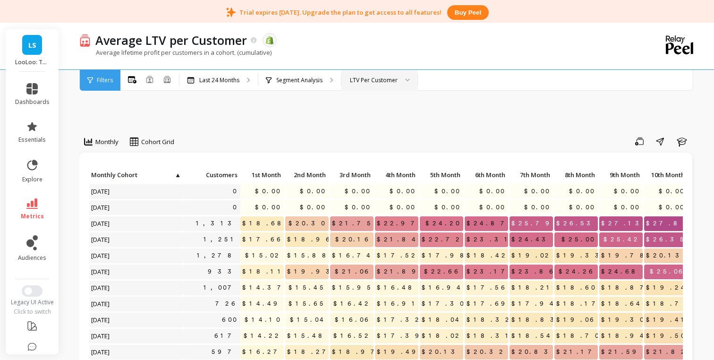
click at [390, 78] on div "LTV Per Customer" at bounding box center [374, 80] width 48 height 9
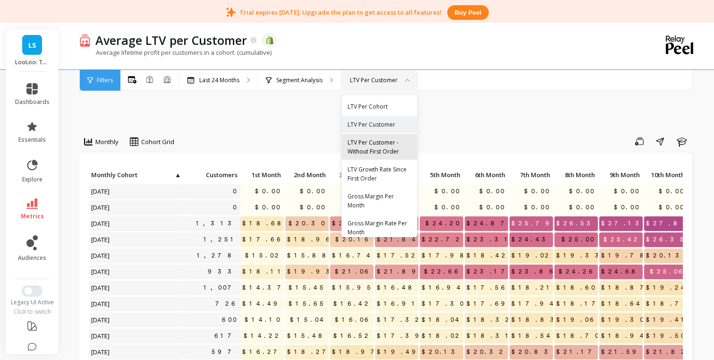
click at [393, 153] on div "LTV Per Customer - Without First Order" at bounding box center [380, 147] width 64 height 18
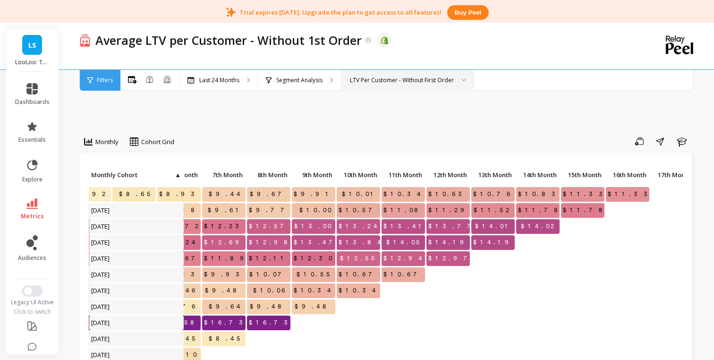
scroll to position [186, 307]
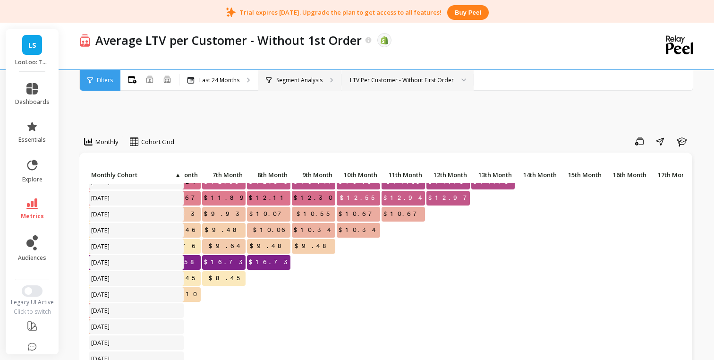
click at [303, 81] on p "Segment Analysis" at bounding box center [299, 81] width 46 height 8
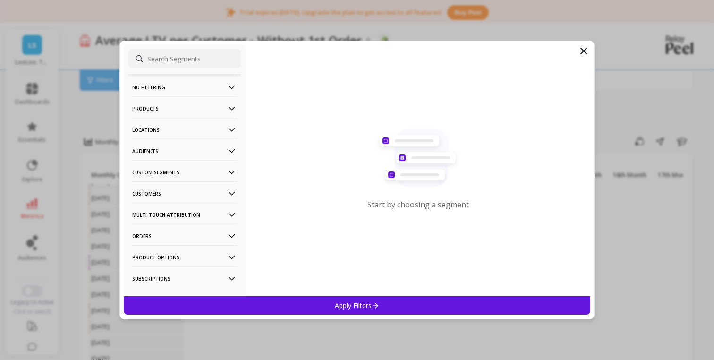
click at [201, 150] on p "Audiences" at bounding box center [184, 151] width 105 height 24
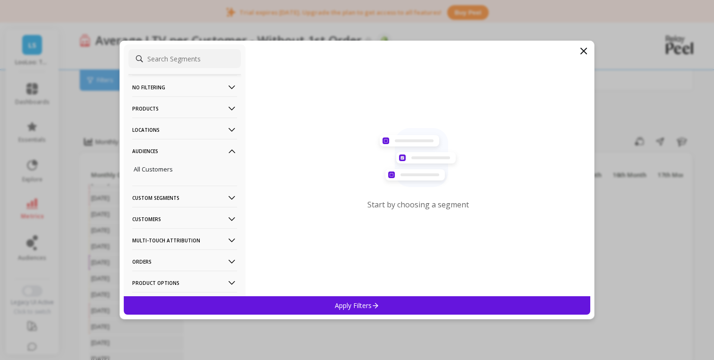
click at [201, 150] on p "Audiences" at bounding box center [184, 151] width 105 height 24
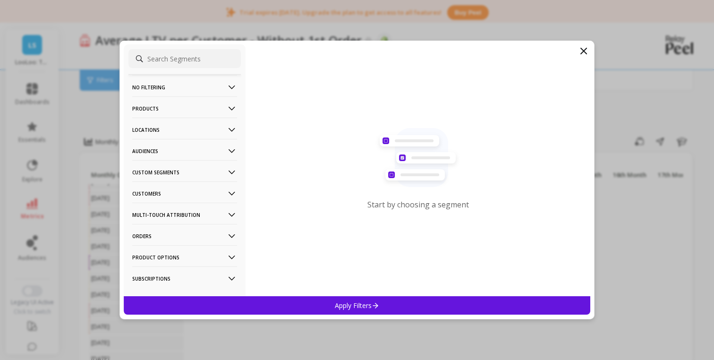
click at [579, 50] on icon at bounding box center [583, 50] width 11 height 11
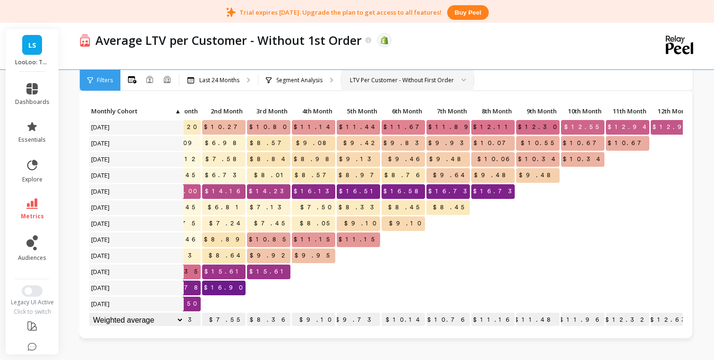
scroll to position [193, 0]
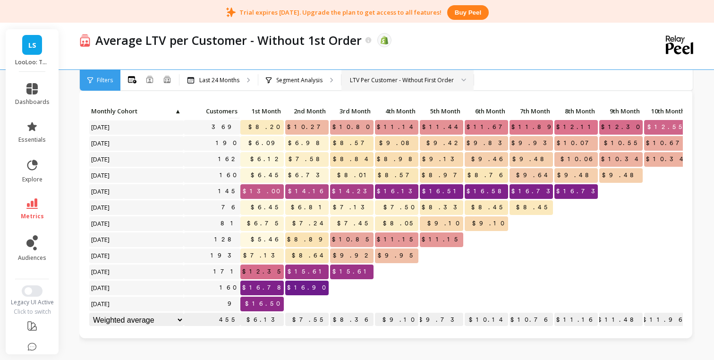
click at [406, 84] on div "LTV Per Customer - Without First Order" at bounding box center [402, 80] width 104 height 9
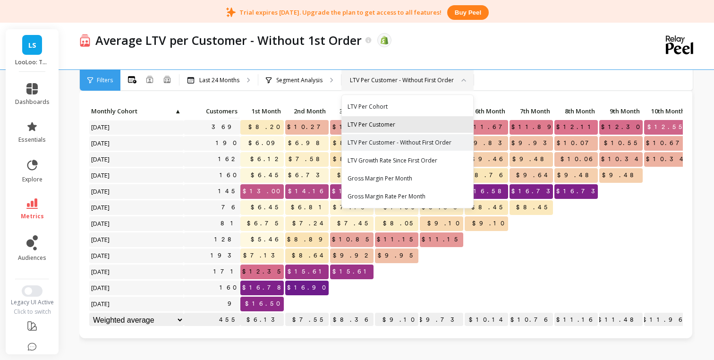
click at [402, 116] on div "LTV Per Customer" at bounding box center [407, 124] width 131 height 17
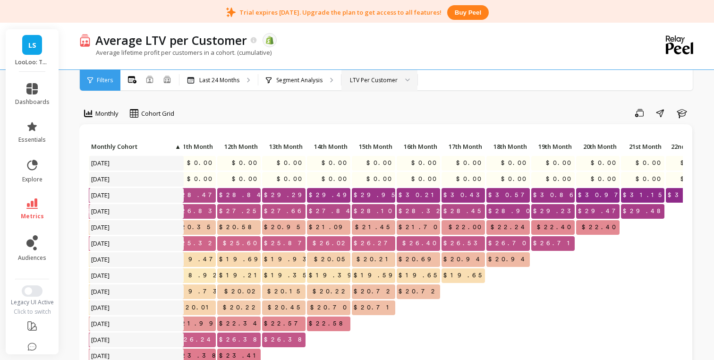
scroll to position [30, 0]
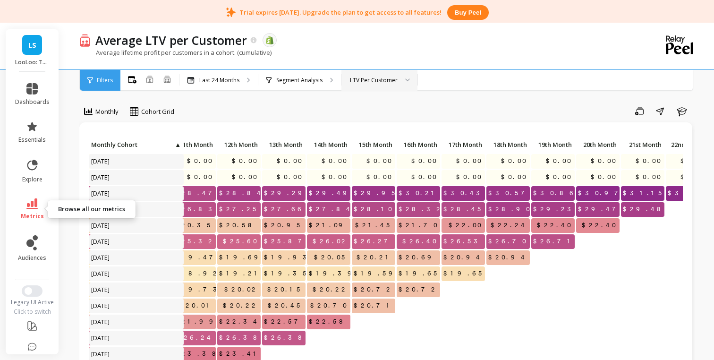
click at [33, 209] on link "metrics" at bounding box center [32, 209] width 34 height 22
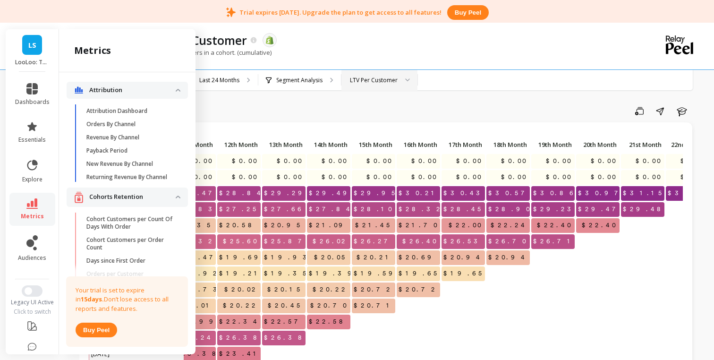
scroll to position [221, 0]
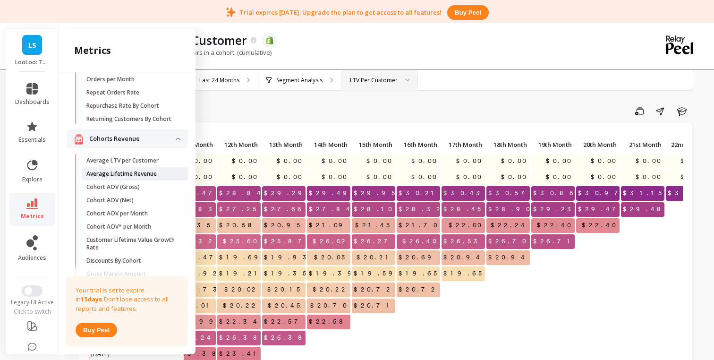
click at [135, 179] on link "Average Lifetime Revenue" at bounding box center [135, 173] width 106 height 13
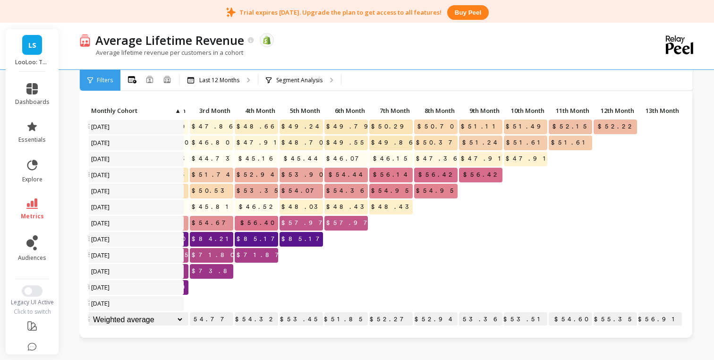
scroll to position [17, 0]
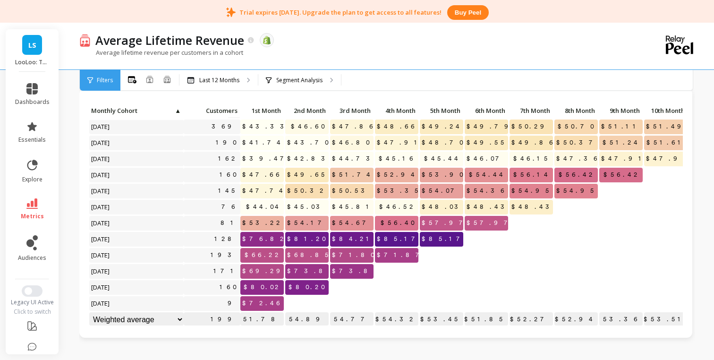
click at [42, 193] on li "metrics" at bounding box center [32, 209] width 46 height 33
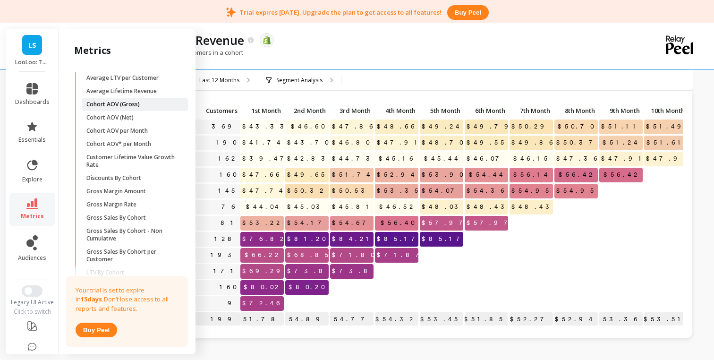
scroll to position [305, 0]
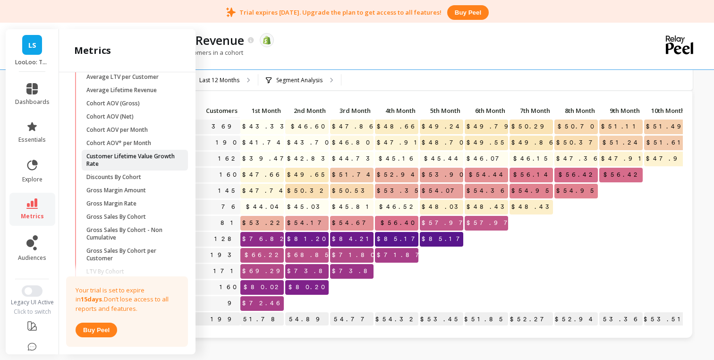
click at [148, 162] on p "Customer Lifetime Value Growth Rate" at bounding box center [131, 160] width 90 height 15
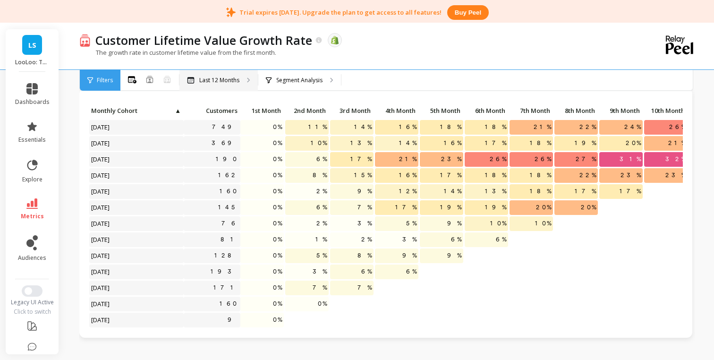
click at [226, 84] on div "Last 12 Months" at bounding box center [218, 80] width 78 height 21
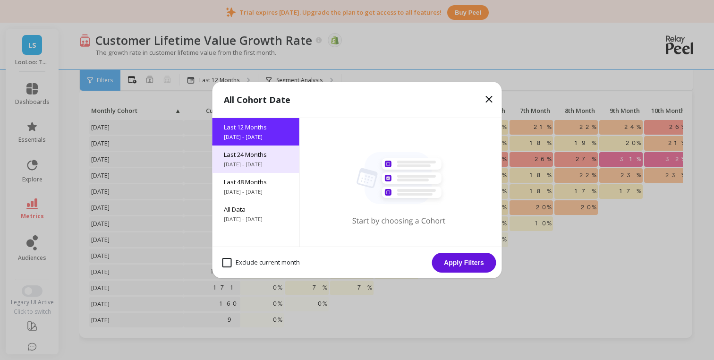
click at [252, 160] on div "Last 24 Months 10/2/2023 - 10/2/2025" at bounding box center [256, 158] width 87 height 27
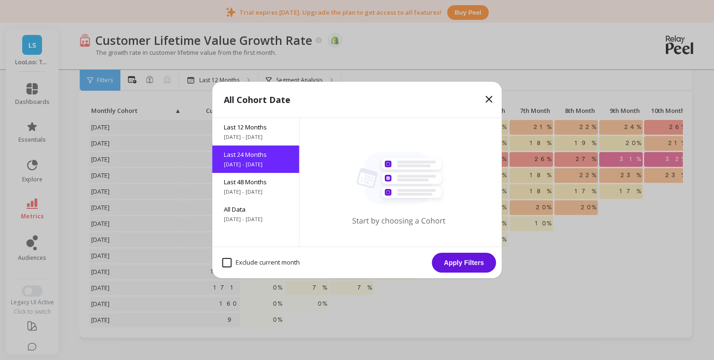
click at [457, 258] on button "Apply Filters" at bounding box center [464, 263] width 64 height 20
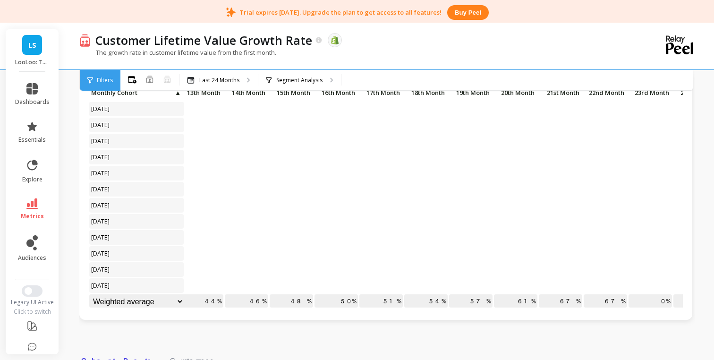
scroll to position [84, 0]
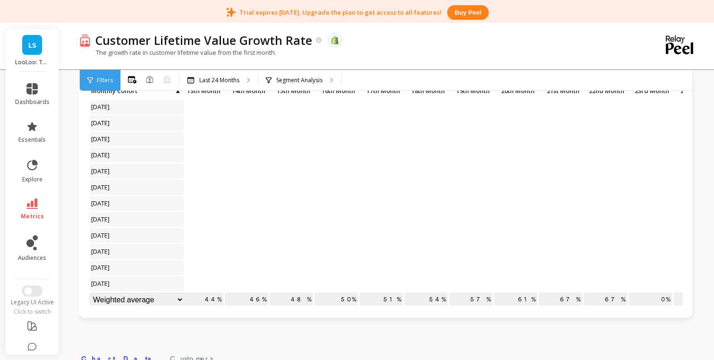
click at [41, 205] on link "metrics" at bounding box center [32, 209] width 34 height 22
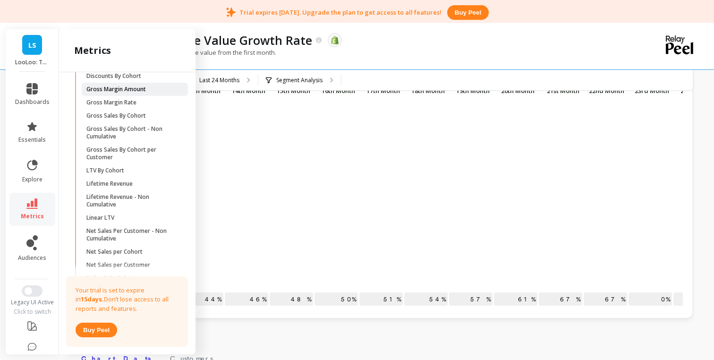
scroll to position [398, 0]
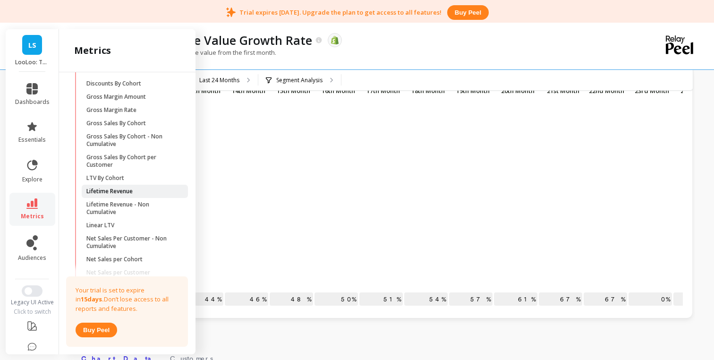
click at [163, 190] on span "Lifetime Revenue" at bounding box center [131, 192] width 90 height 8
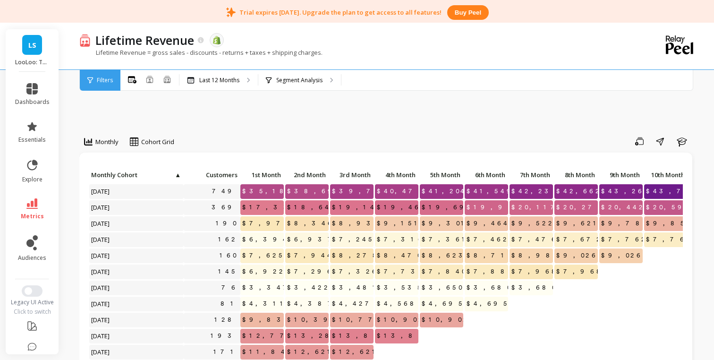
click at [145, 174] on span "Monthly Cohort" at bounding box center [132, 175] width 83 height 8
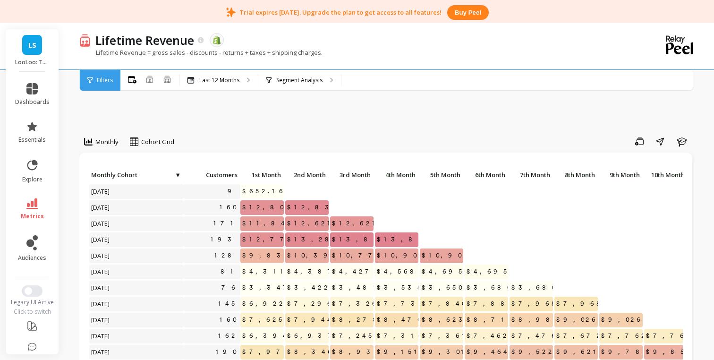
click at [145, 174] on span "Monthly Cohort" at bounding box center [132, 175] width 83 height 8
click at [131, 176] on span "Monthly Cohort" at bounding box center [136, 175] width 90 height 8
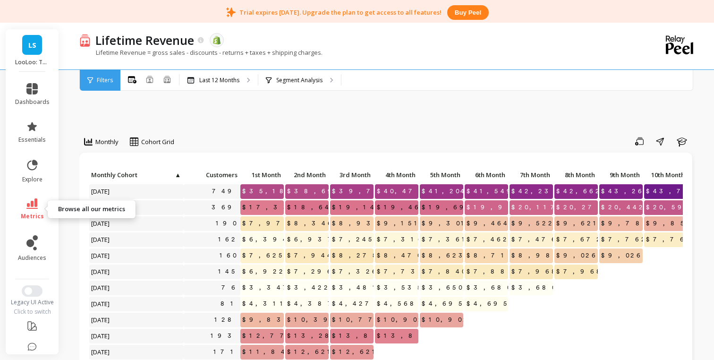
click at [35, 204] on icon at bounding box center [31, 203] width 11 height 10
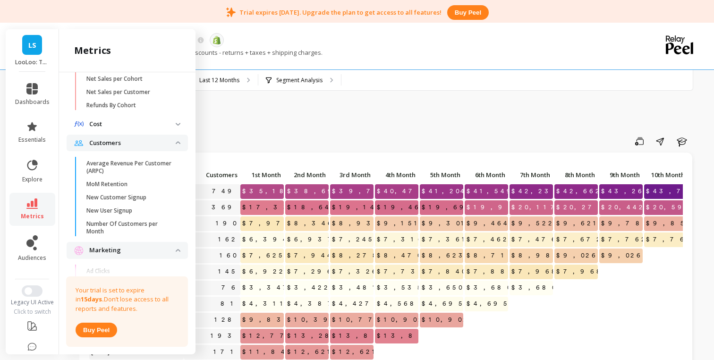
scroll to position [580, 0]
click at [139, 185] on span "MoM Retention" at bounding box center [131, 183] width 90 height 8
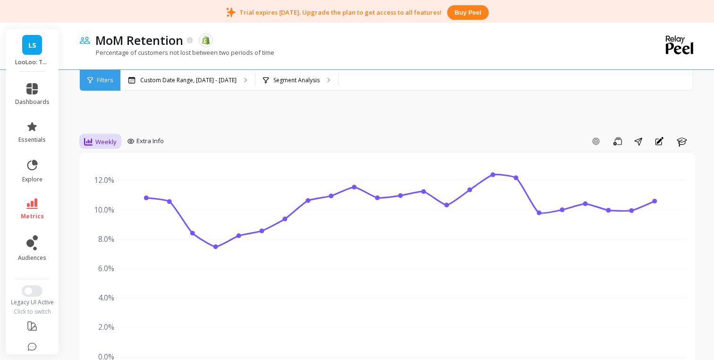
click at [111, 140] on span "Weekly" at bounding box center [105, 141] width 21 height 9
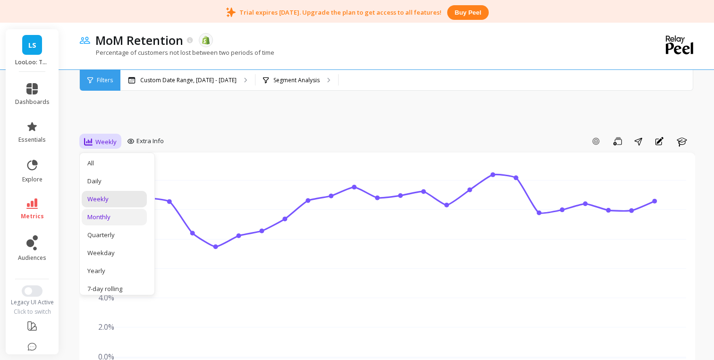
click at [112, 213] on div "Monthly" at bounding box center [114, 217] width 54 height 9
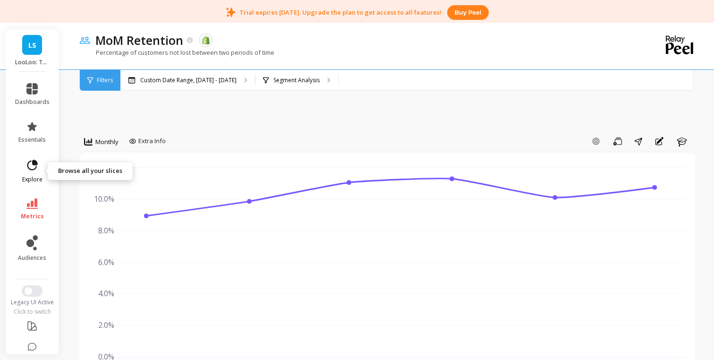
click at [37, 173] on link "explore" at bounding box center [32, 171] width 34 height 25
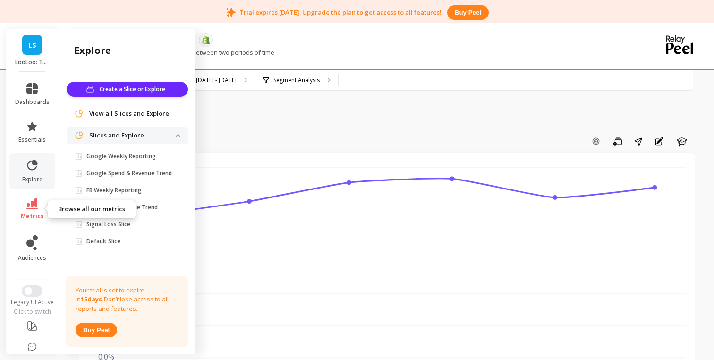
click at [35, 210] on link "metrics" at bounding box center [32, 209] width 34 height 22
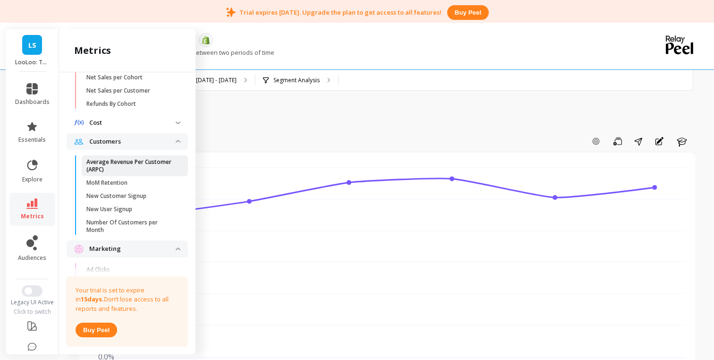
scroll to position [585, 0]
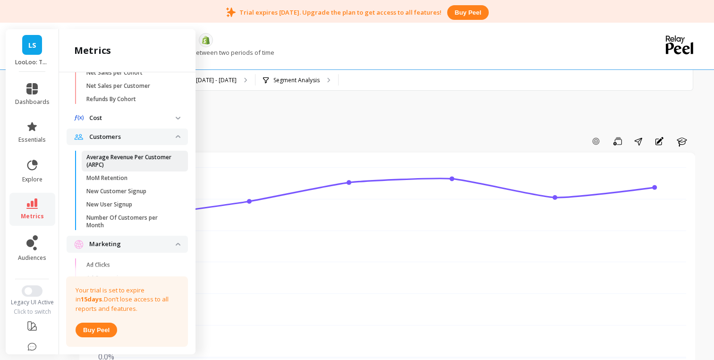
click at [130, 171] on link "MoM Retention" at bounding box center [135, 177] width 106 height 13
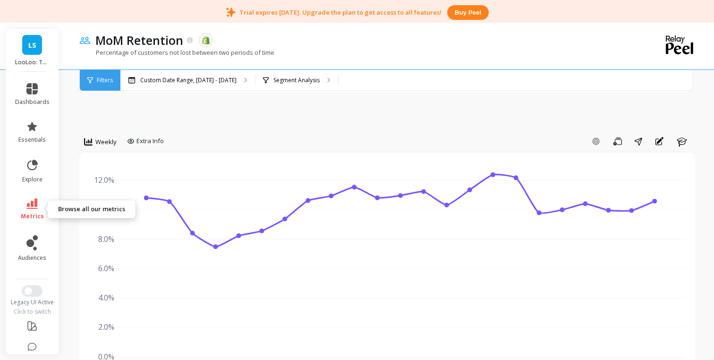
click at [34, 199] on icon at bounding box center [31, 203] width 11 height 10
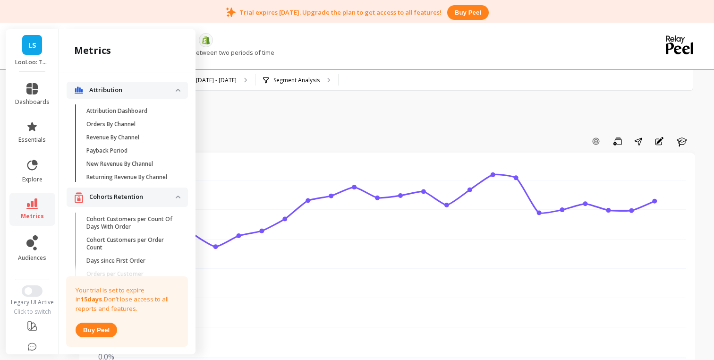
scroll to position [580, 0]
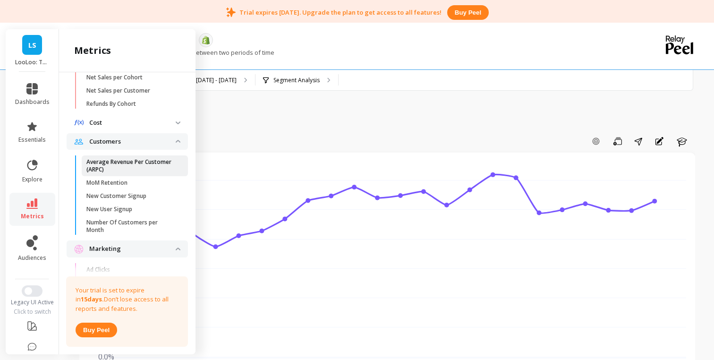
click at [113, 163] on p "Average Revenue Per Customer (ARPC)" at bounding box center [131, 165] width 90 height 15
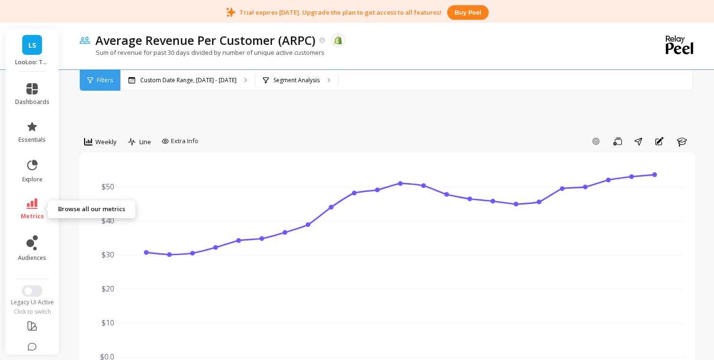
click at [35, 208] on icon at bounding box center [31, 203] width 11 height 10
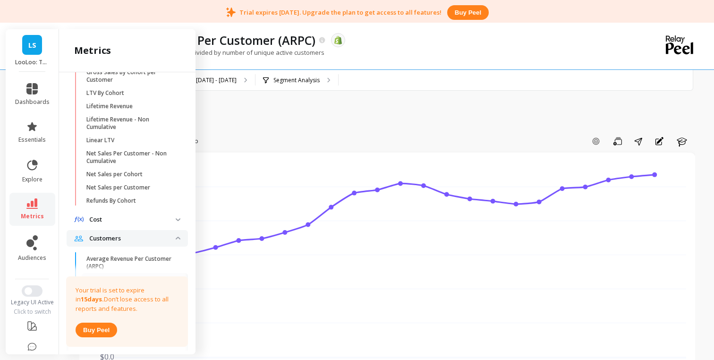
scroll to position [480, 0]
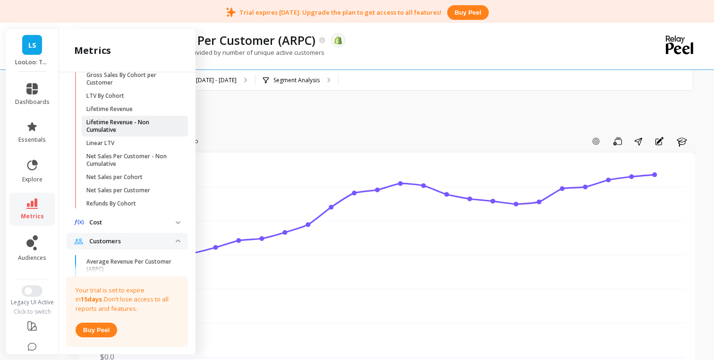
click at [119, 129] on p "Lifetime Revenue - Non Cumulative" at bounding box center [131, 126] width 90 height 15
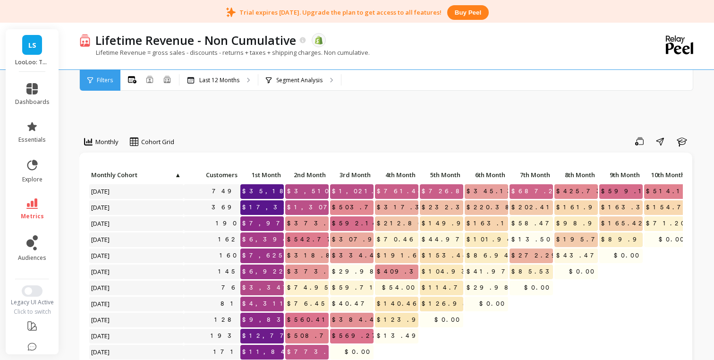
click at [109, 79] on span "Filters" at bounding box center [105, 81] width 16 height 8
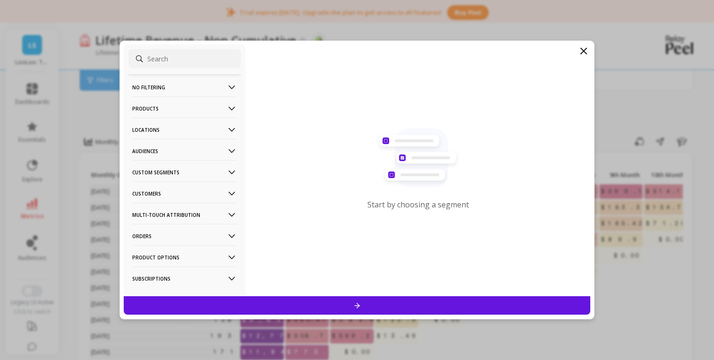
click at [584, 47] on icon at bounding box center [583, 50] width 11 height 11
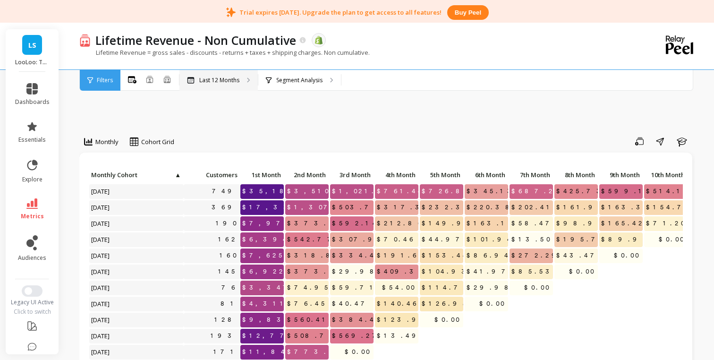
click at [209, 80] on p "Last 12 Months" at bounding box center [219, 81] width 40 height 8
click at [29, 213] on span "metrics" at bounding box center [32, 217] width 23 height 8
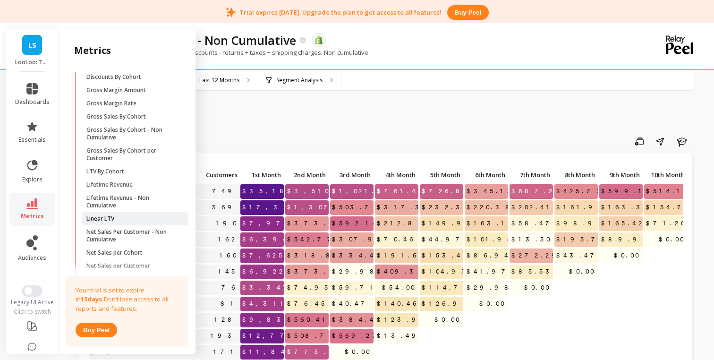
scroll to position [397, 0]
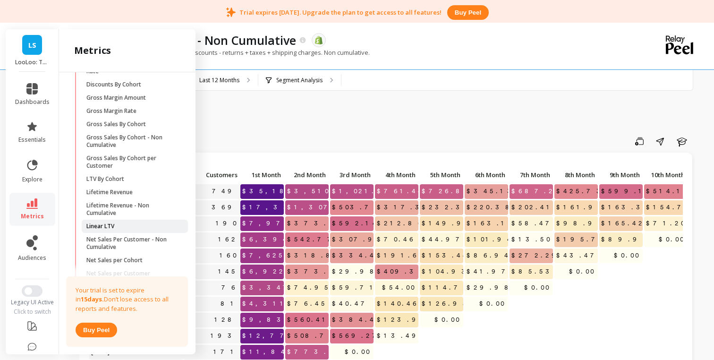
click at [120, 227] on span "Linear LTV" at bounding box center [131, 226] width 90 height 8
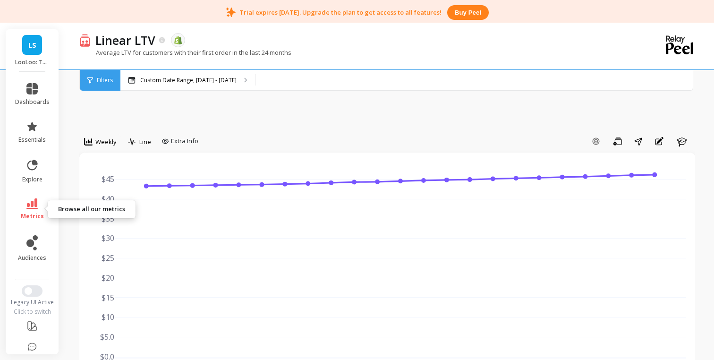
click at [36, 200] on icon at bounding box center [31, 203] width 11 height 10
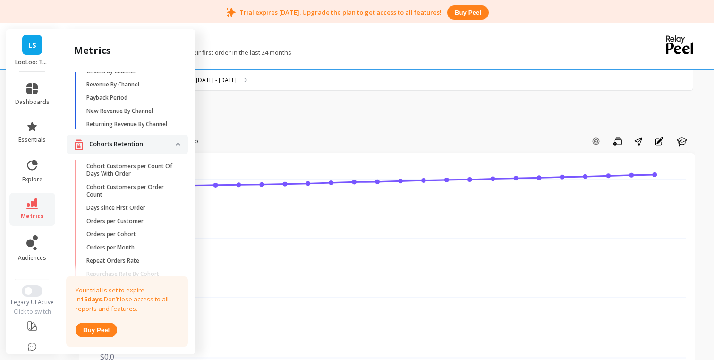
scroll to position [58, 0]
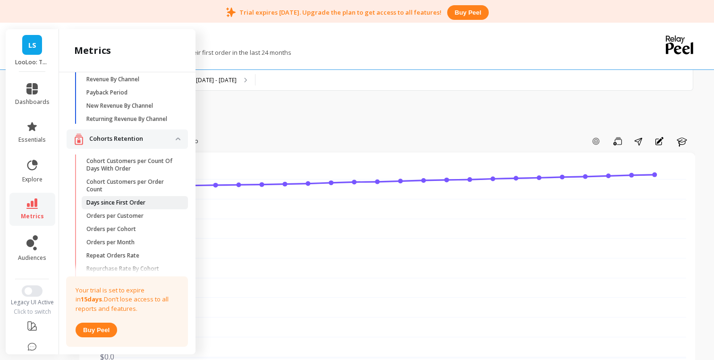
click at [122, 205] on p "Days since First Order" at bounding box center [115, 203] width 59 height 8
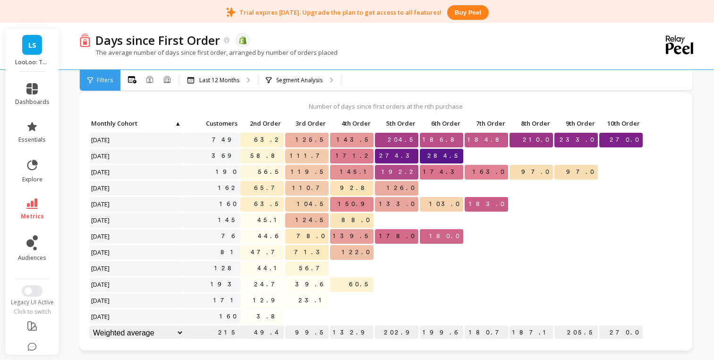
scroll to position [0, 0]
click at [29, 203] on icon at bounding box center [31, 203] width 11 height 10
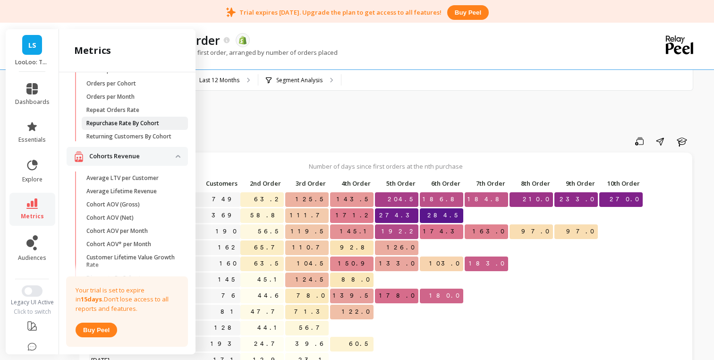
scroll to position [214, 0]
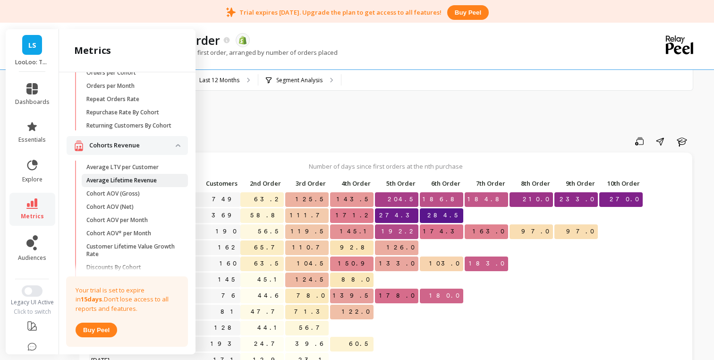
click at [124, 178] on p "Average Lifetime Revenue" at bounding box center [121, 181] width 70 height 8
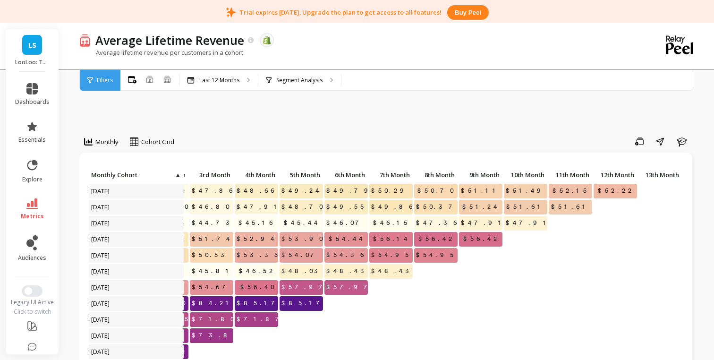
scroll to position [17, 0]
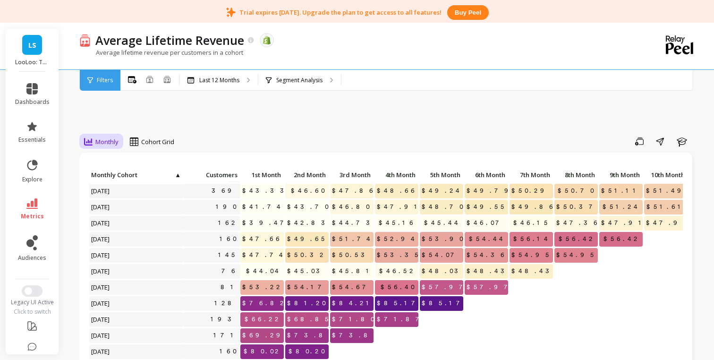
click at [107, 142] on span "Monthly" at bounding box center [106, 141] width 23 height 9
click at [104, 179] on div "Quarterly" at bounding box center [114, 181] width 54 height 9
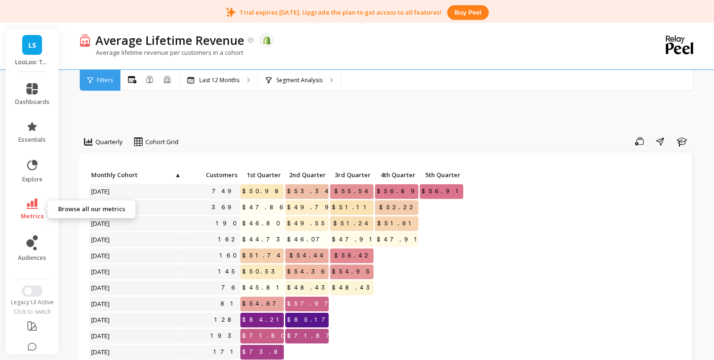
click at [30, 218] on span "metrics" at bounding box center [32, 217] width 23 height 8
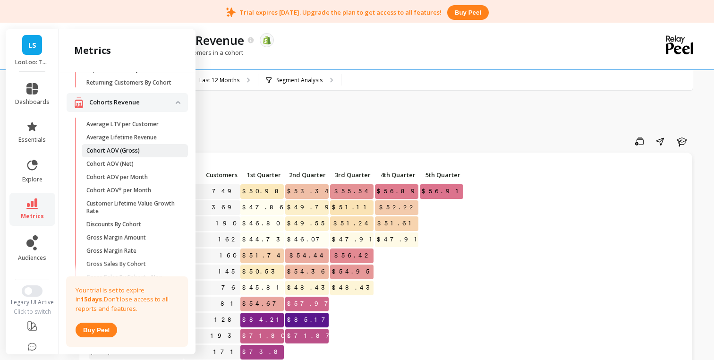
scroll to position [263, 0]
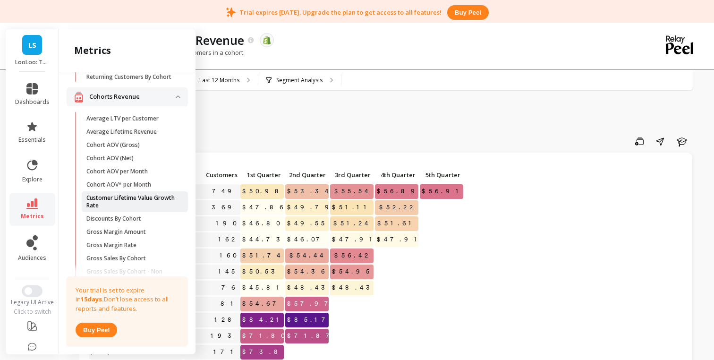
click at [140, 198] on p "Customer Lifetime Value Growth Rate" at bounding box center [131, 201] width 90 height 15
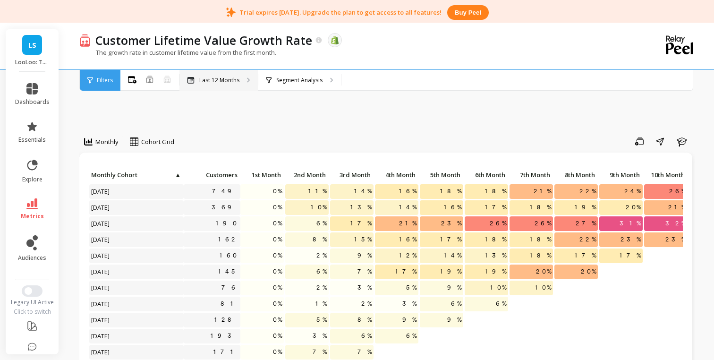
click at [218, 85] on div "Last 12 Months" at bounding box center [218, 80] width 78 height 21
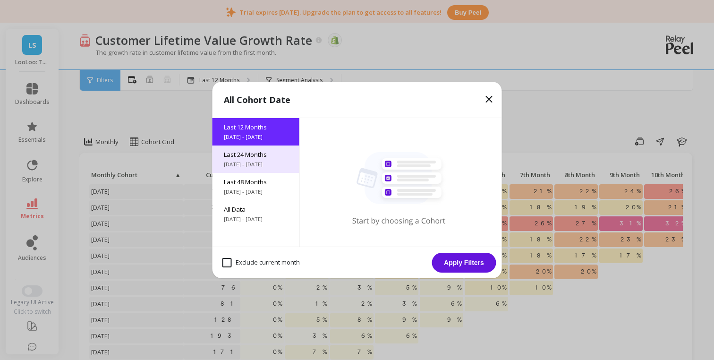
click at [230, 154] on span "Last 24 Months" at bounding box center [256, 154] width 64 height 9
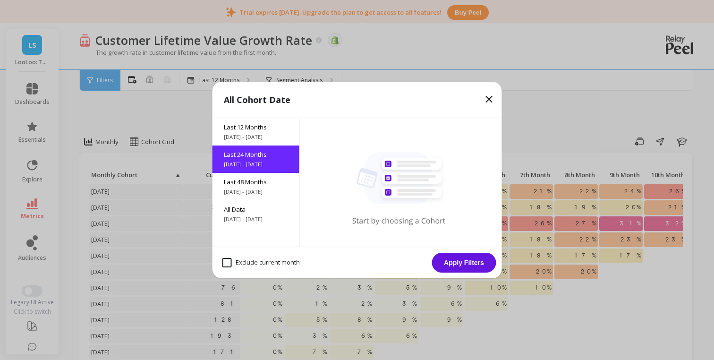
click at [441, 263] on button "Apply Filters" at bounding box center [464, 263] width 64 height 20
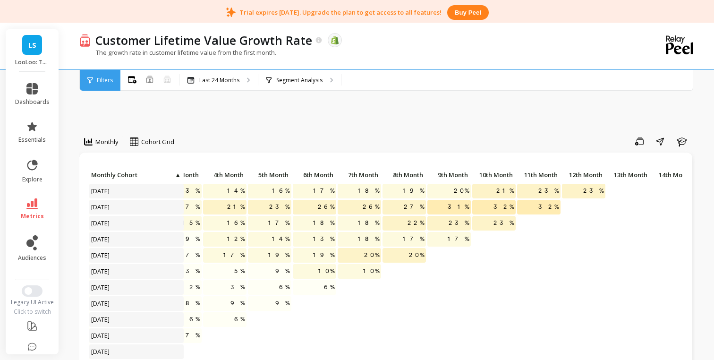
scroll to position [193, 171]
click at [42, 205] on link "metrics" at bounding box center [32, 209] width 34 height 22
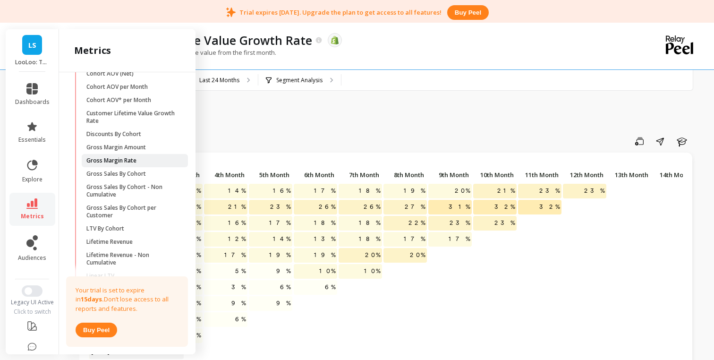
scroll to position [353, 0]
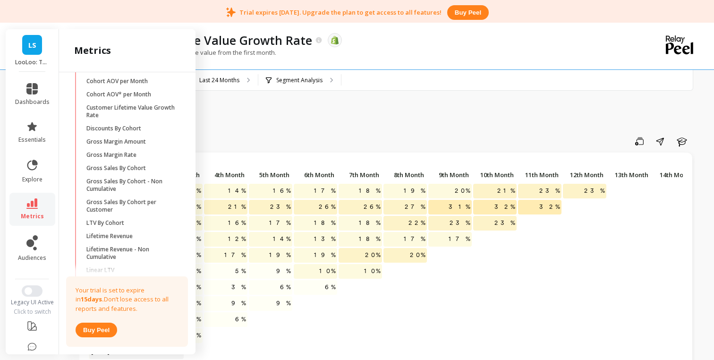
click at [28, 40] on span "LS" at bounding box center [32, 45] width 8 height 11
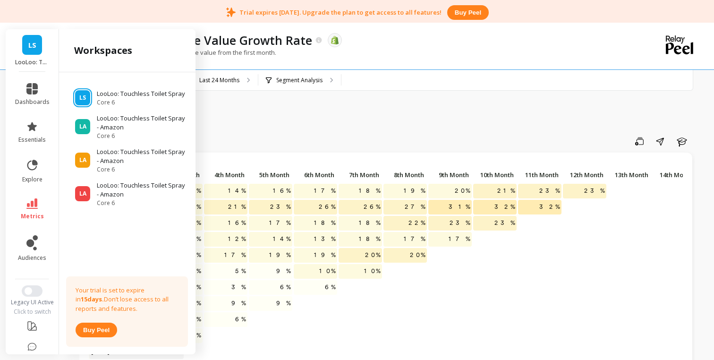
scroll to position [0, 0]
click at [110, 131] on p "LooLoo: Touchless Toilet Spray - Amazon" at bounding box center [142, 123] width 90 height 18
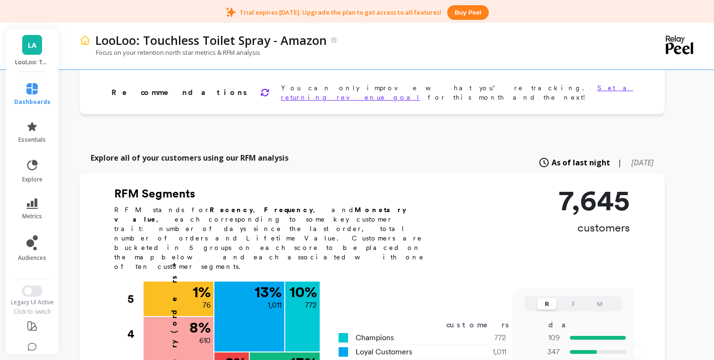
scroll to position [204, 0]
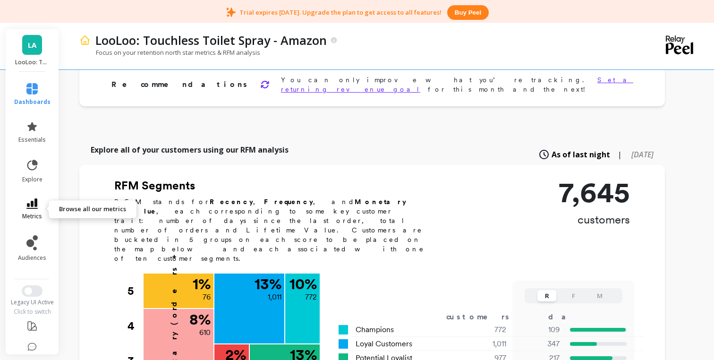
click at [34, 211] on link "metrics" at bounding box center [32, 209] width 36 height 22
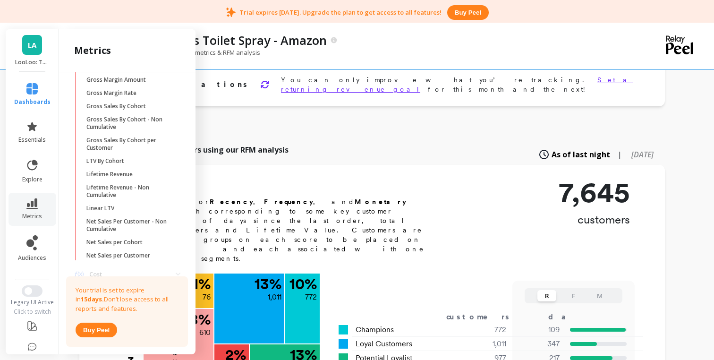
scroll to position [288, 0]
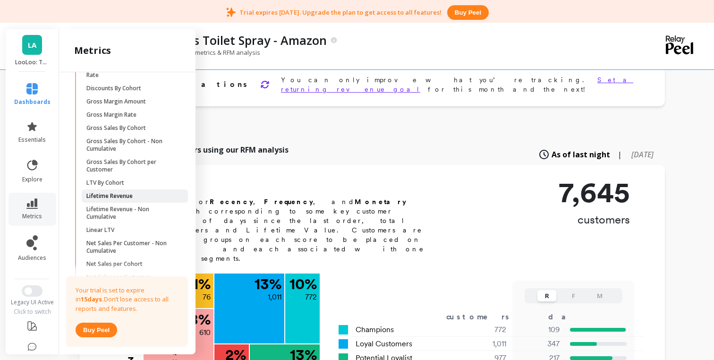
click at [137, 192] on span "Lifetime Revenue" at bounding box center [131, 196] width 90 height 8
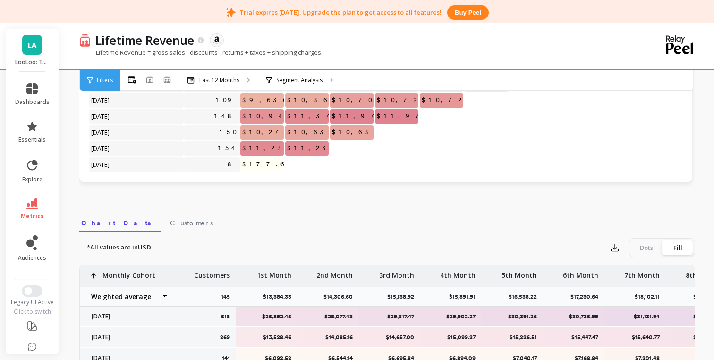
scroll to position [123, 0]
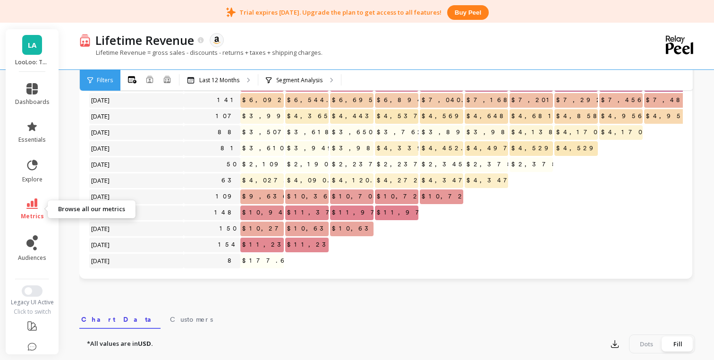
click at [34, 205] on icon at bounding box center [31, 203] width 11 height 10
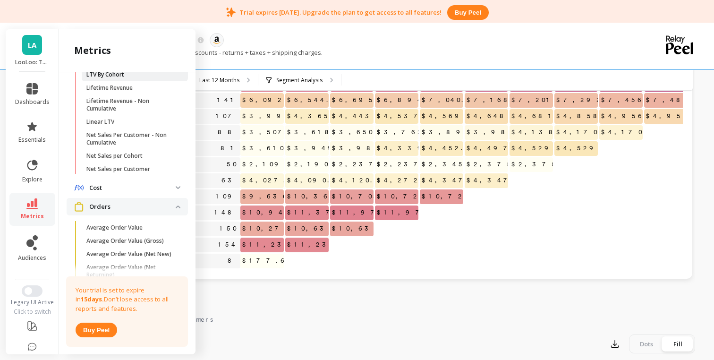
scroll to position [375, 0]
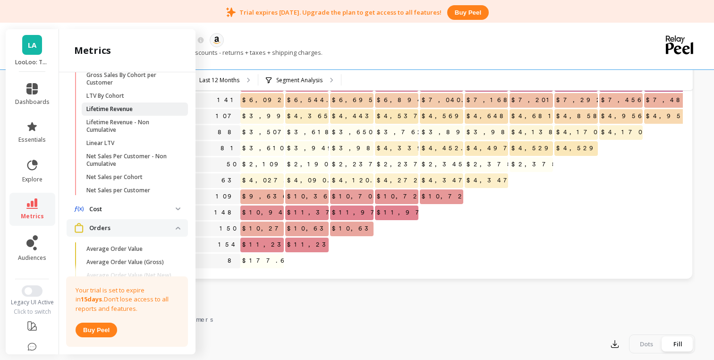
click at [136, 111] on span "Lifetime Revenue" at bounding box center [131, 109] width 90 height 8
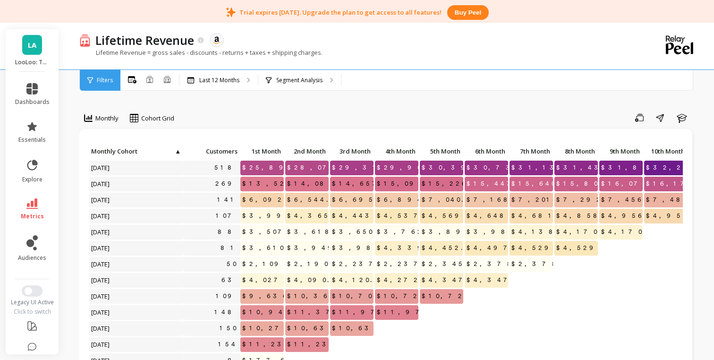
scroll to position [0, 0]
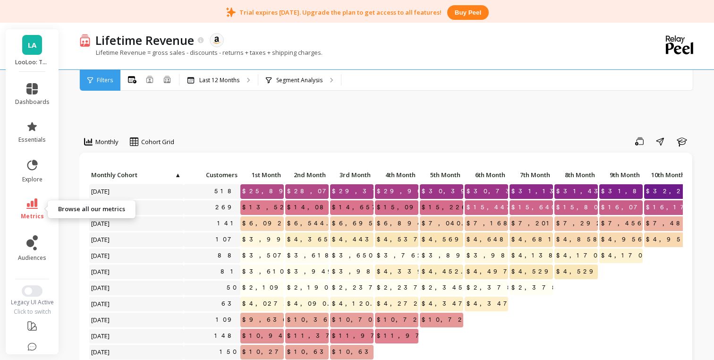
click at [31, 204] on icon at bounding box center [31, 203] width 11 height 10
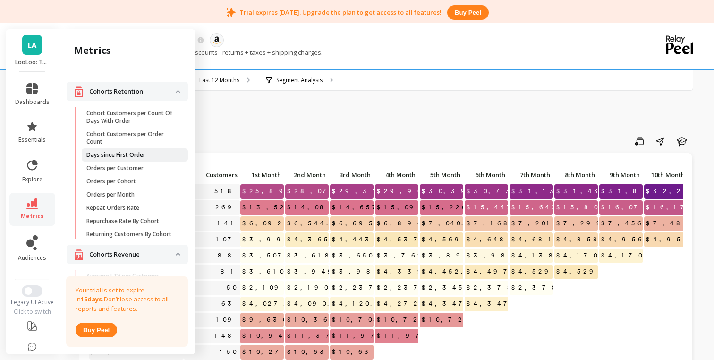
click at [150, 153] on span "Days since First Order" at bounding box center [131, 155] width 90 height 8
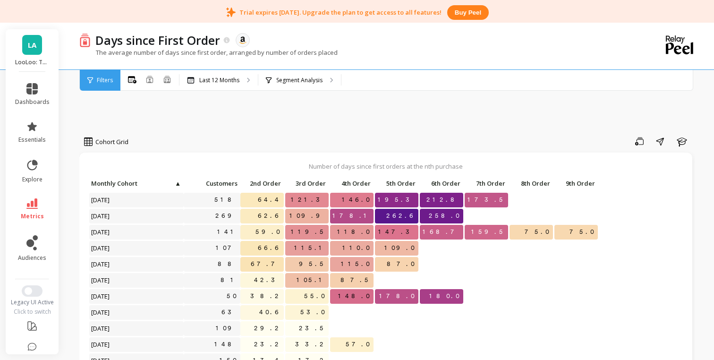
click at [27, 203] on icon at bounding box center [31, 203] width 11 height 10
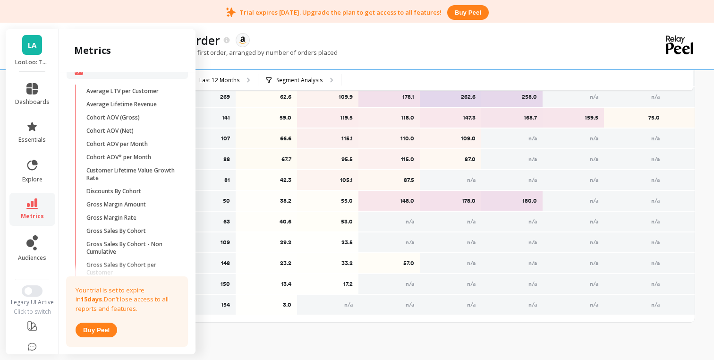
scroll to position [194, 0]
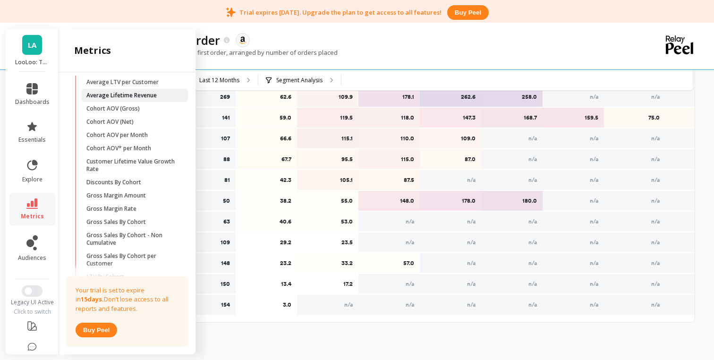
click at [145, 95] on p "Average Lifetime Revenue" at bounding box center [121, 96] width 70 height 8
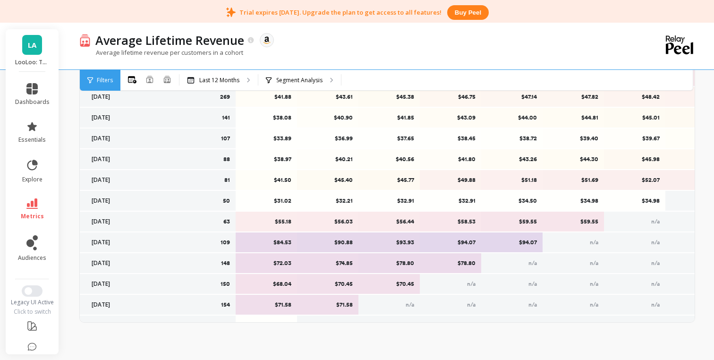
scroll to position [14, 0]
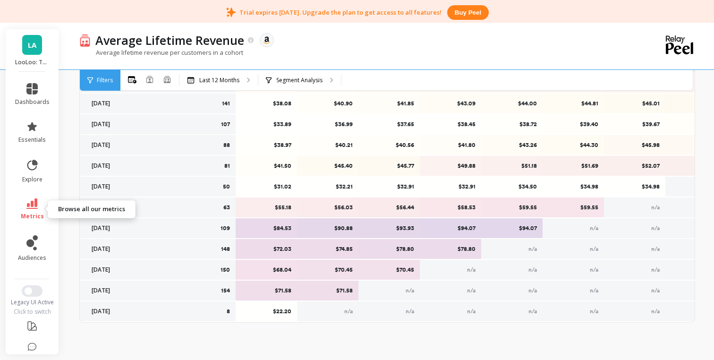
click at [20, 208] on link "metrics" at bounding box center [32, 209] width 34 height 22
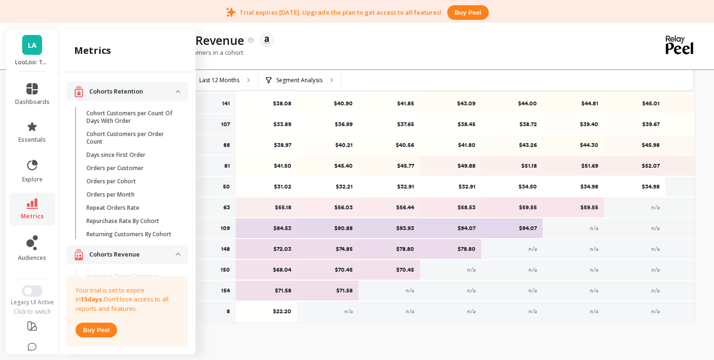
scroll to position [194, 0]
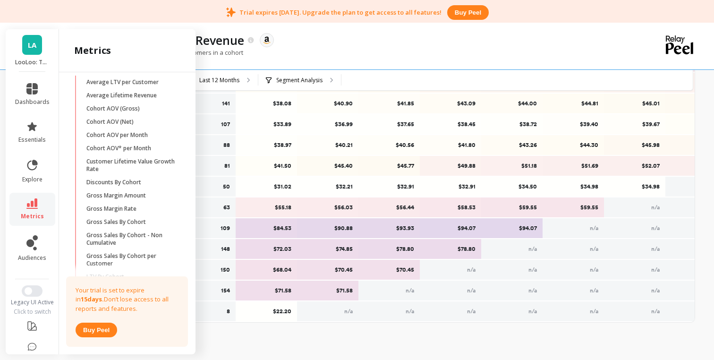
click at [28, 51] on link "LA" at bounding box center [32, 45] width 20 height 20
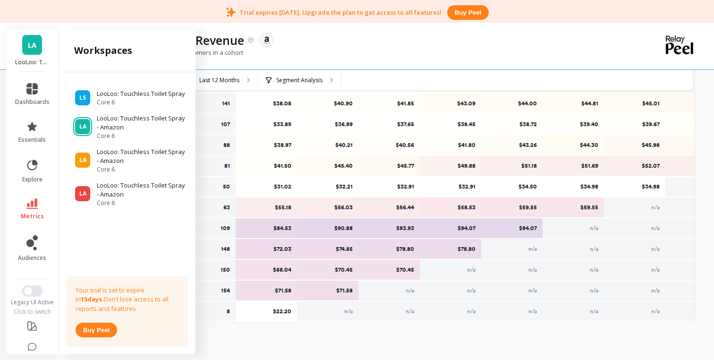
scroll to position [0, 0]
click at [85, 89] on ul "LS LooLoo: Touchless Toilet Spray Core 6 LA LooLoo: Touchless Toilet Spray - Am…" at bounding box center [127, 144] width 121 height 125
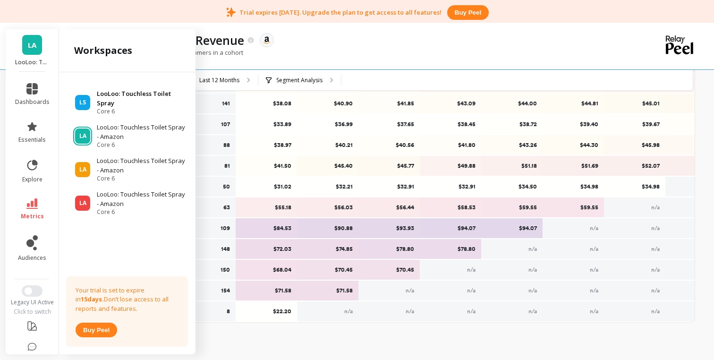
click at [85, 100] on span "LS" at bounding box center [82, 103] width 7 height 8
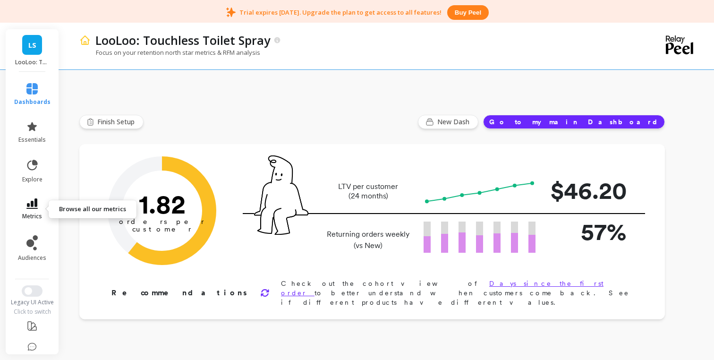
click at [32, 212] on link "metrics" at bounding box center [32, 209] width 36 height 22
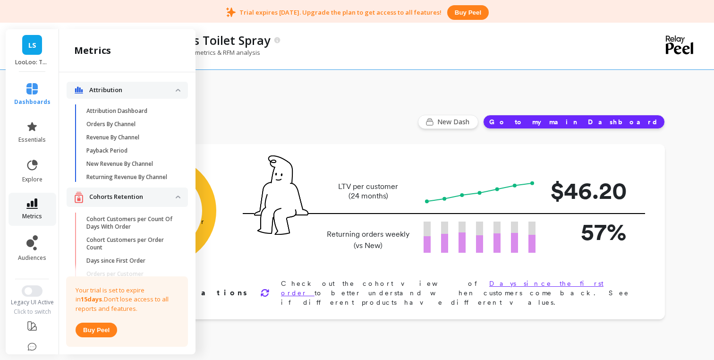
scroll to position [194, 0]
